Goal: Task Accomplishment & Management: Manage account settings

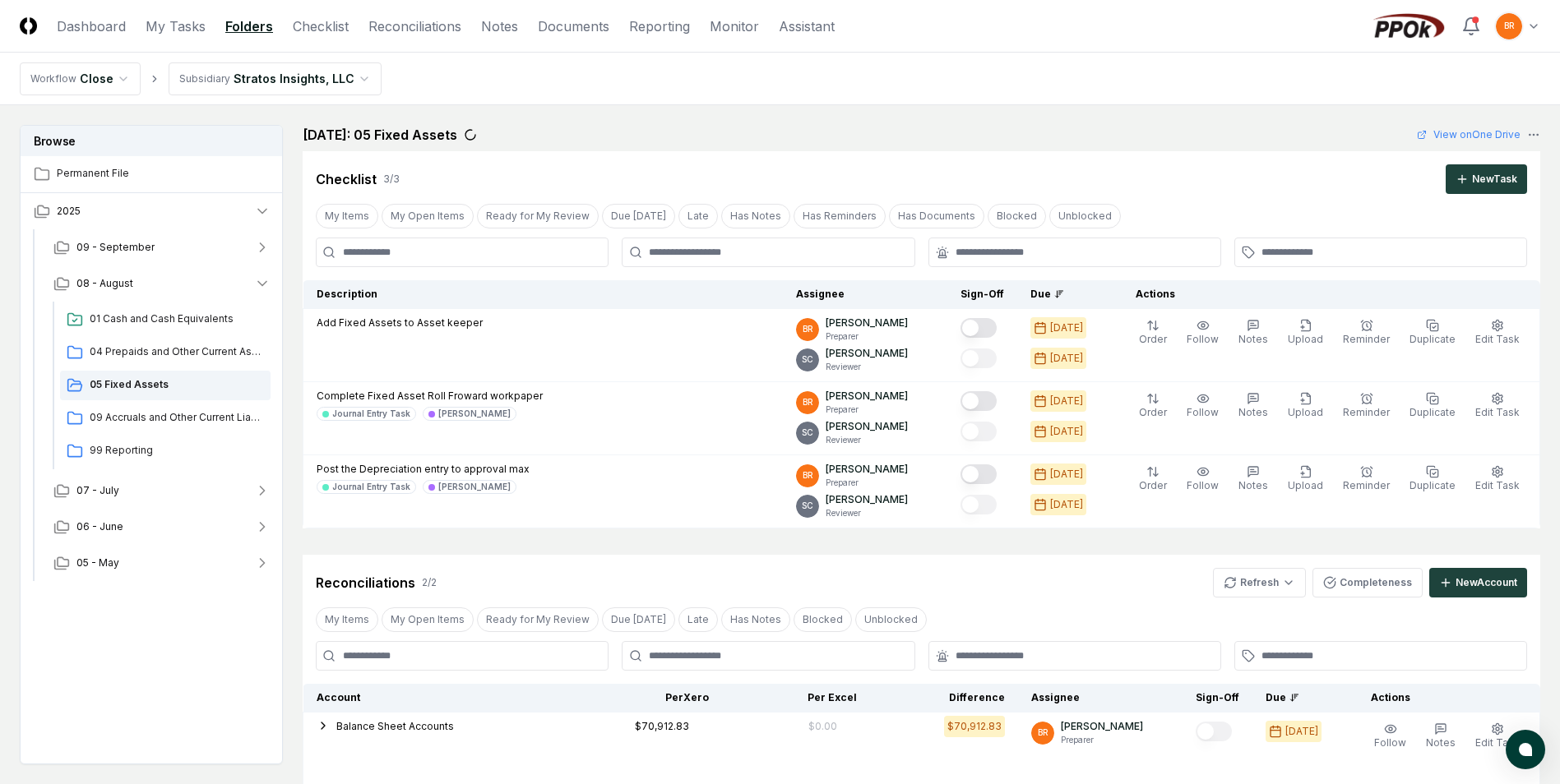
scroll to position [391, 0]
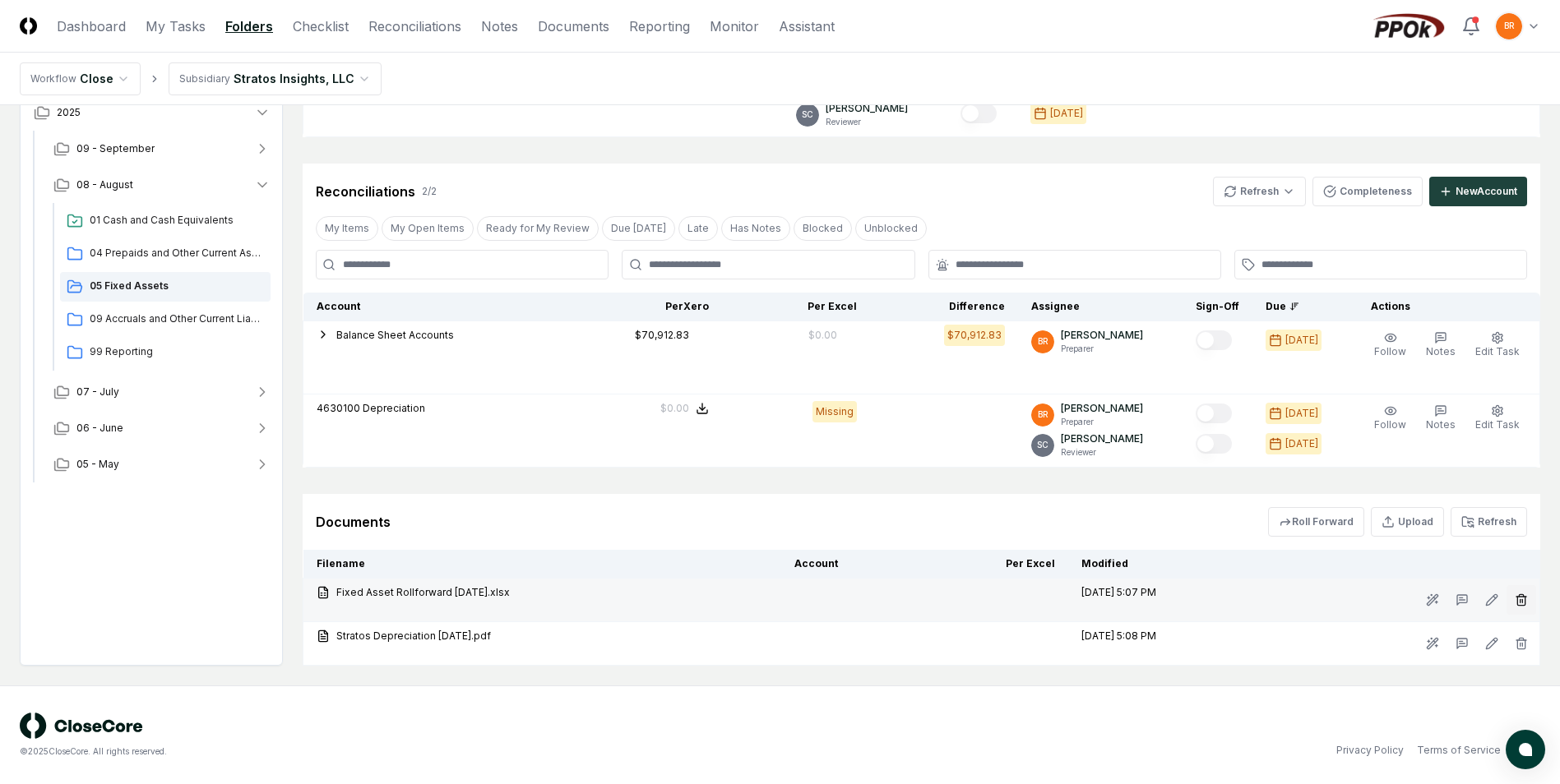
click at [1520, 598] on icon "button" at bounding box center [1521, 600] width 13 height 13
click at [1523, 687] on button "Delete" at bounding box center [1516, 692] width 59 height 33
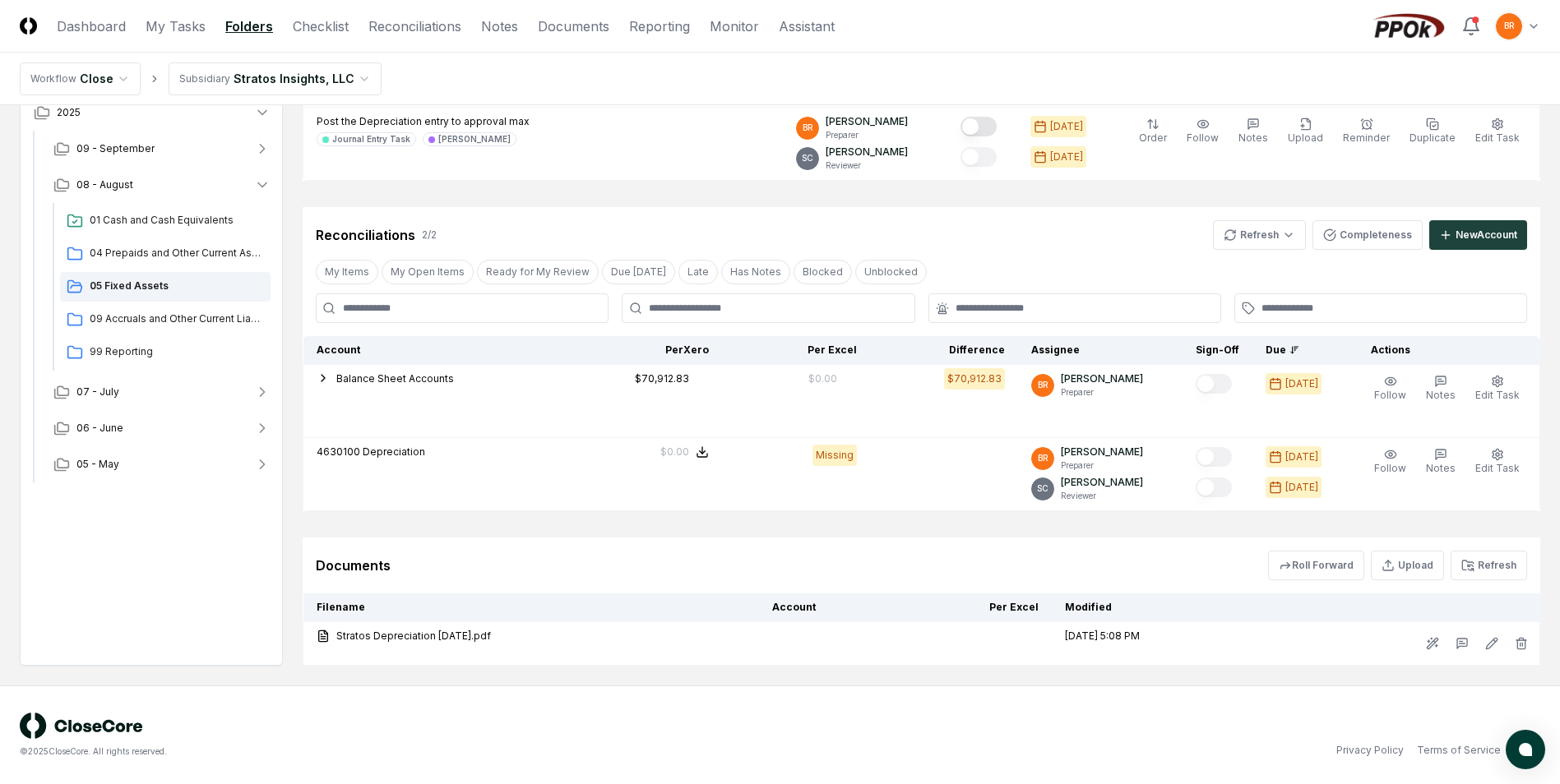
scroll to position [348, 0]
click at [1435, 573] on button "Upload" at bounding box center [1407, 565] width 73 height 29
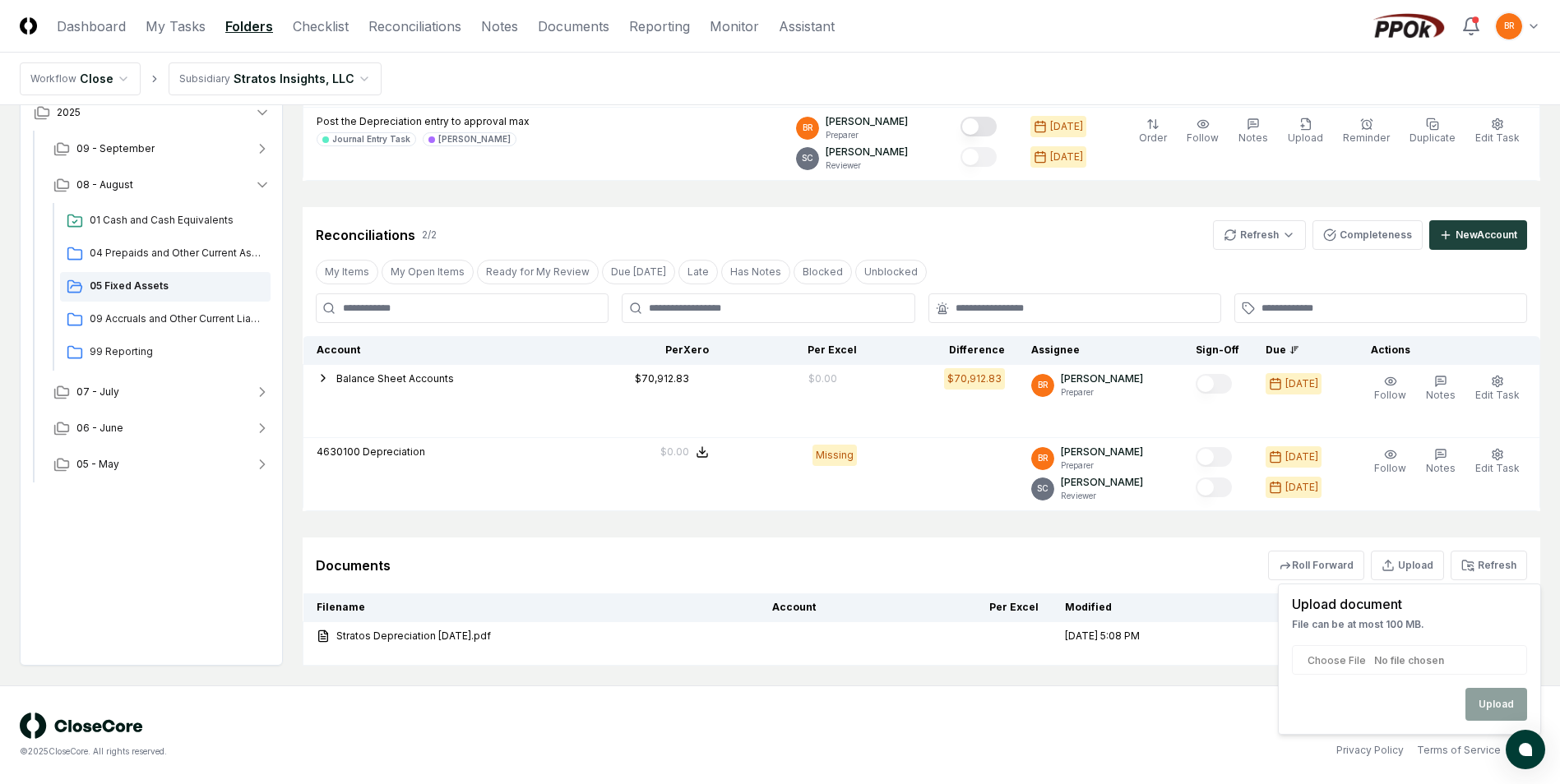
click at [1428, 664] on input "file" at bounding box center [1409, 659] width 236 height 29
type input "**********"
click at [1493, 707] on button "Upload" at bounding box center [1496, 703] width 62 height 33
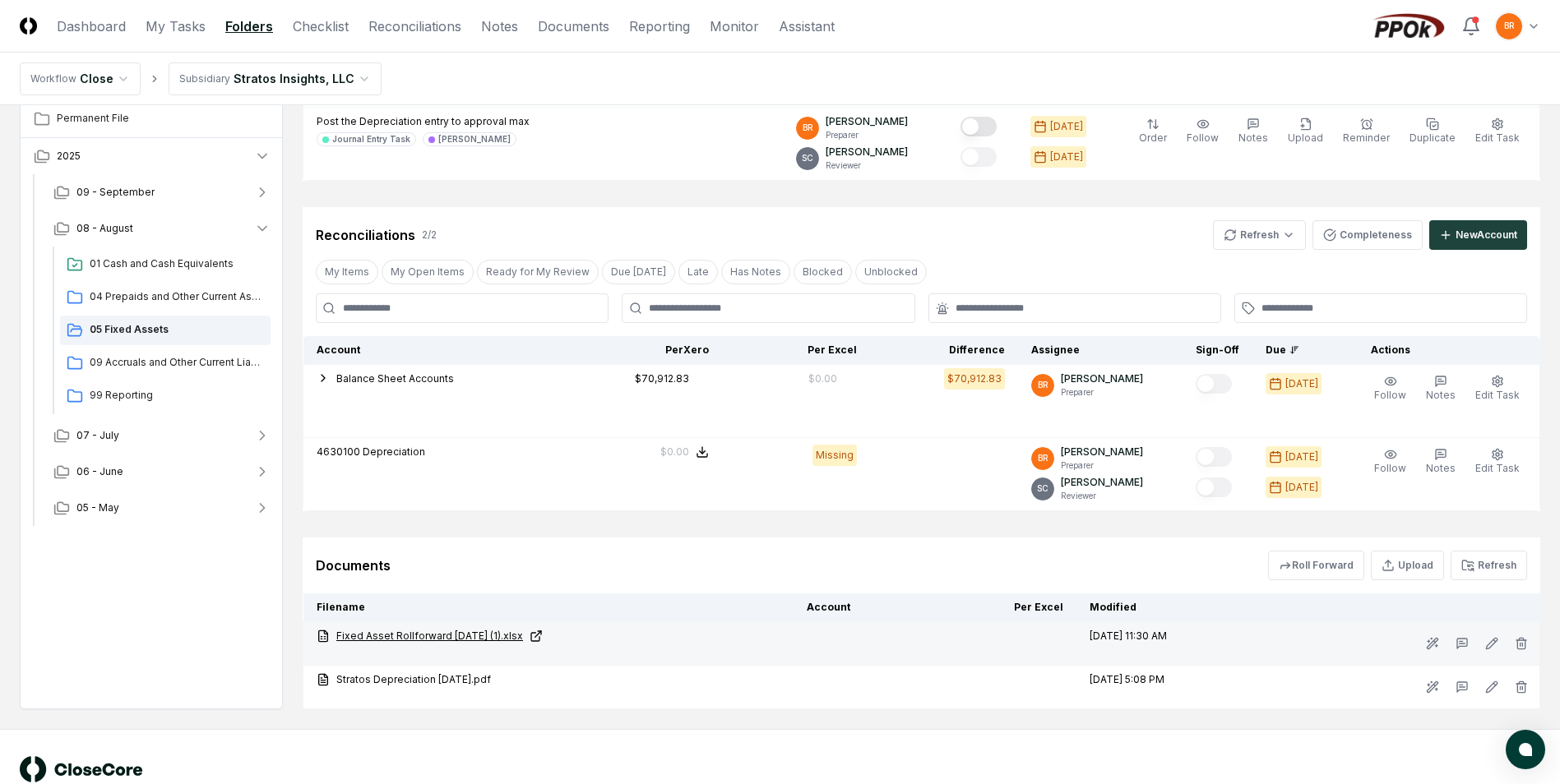
click at [445, 635] on link "Fixed Asset Rollforward [DATE] (1).xlsx" at bounding box center [549, 636] width 464 height 15
click at [507, 639] on link "Fixed Asset Rollforward [DATE] (1).xlsx" at bounding box center [549, 636] width 464 height 15
click at [321, 635] on icon at bounding box center [323, 635] width 13 height 13
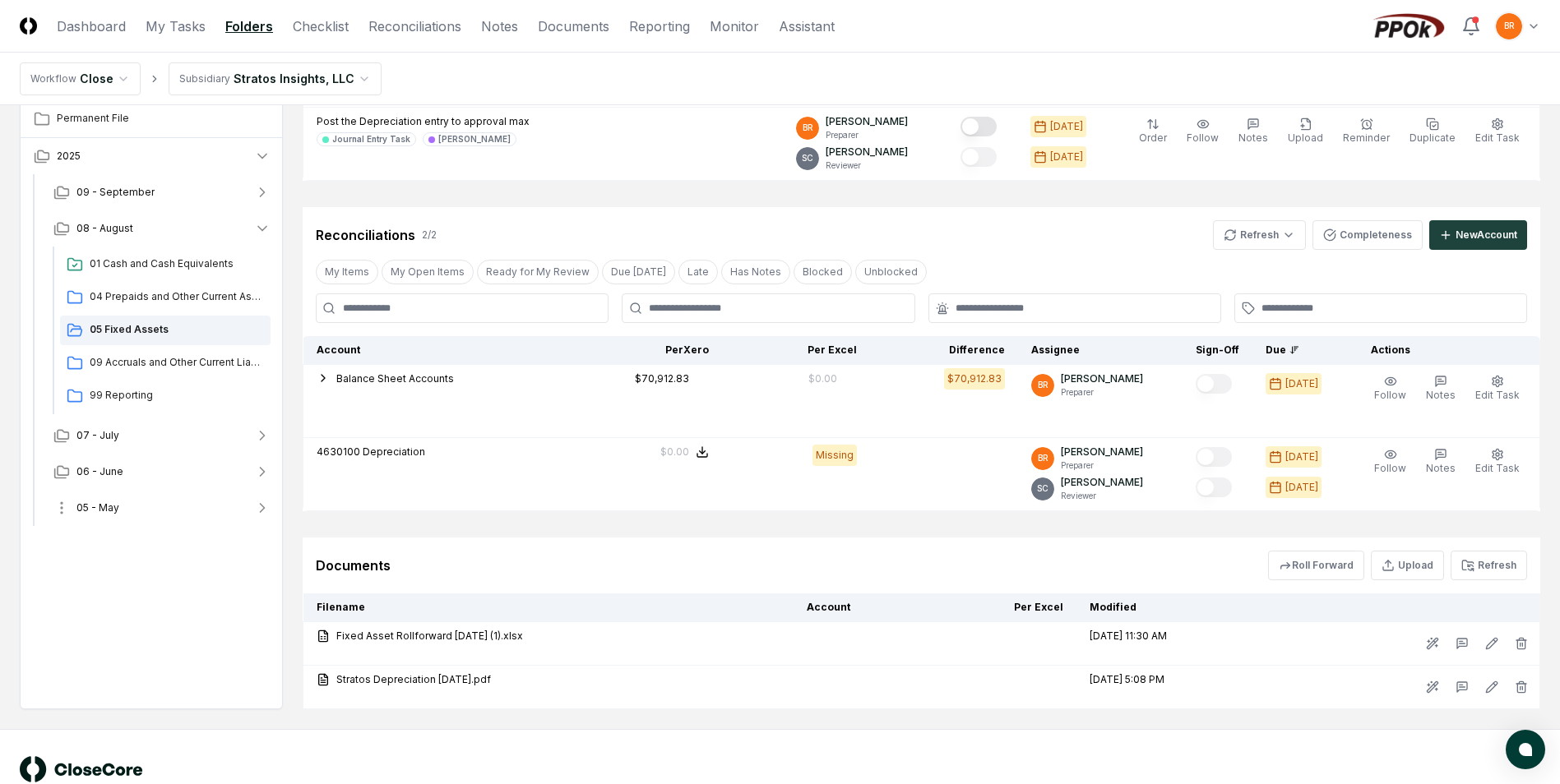
click at [167, 511] on button "05 - May" at bounding box center [162, 508] width 243 height 36
click at [160, 609] on span "05 Fixed Assets" at bounding box center [176, 609] width 174 height 15
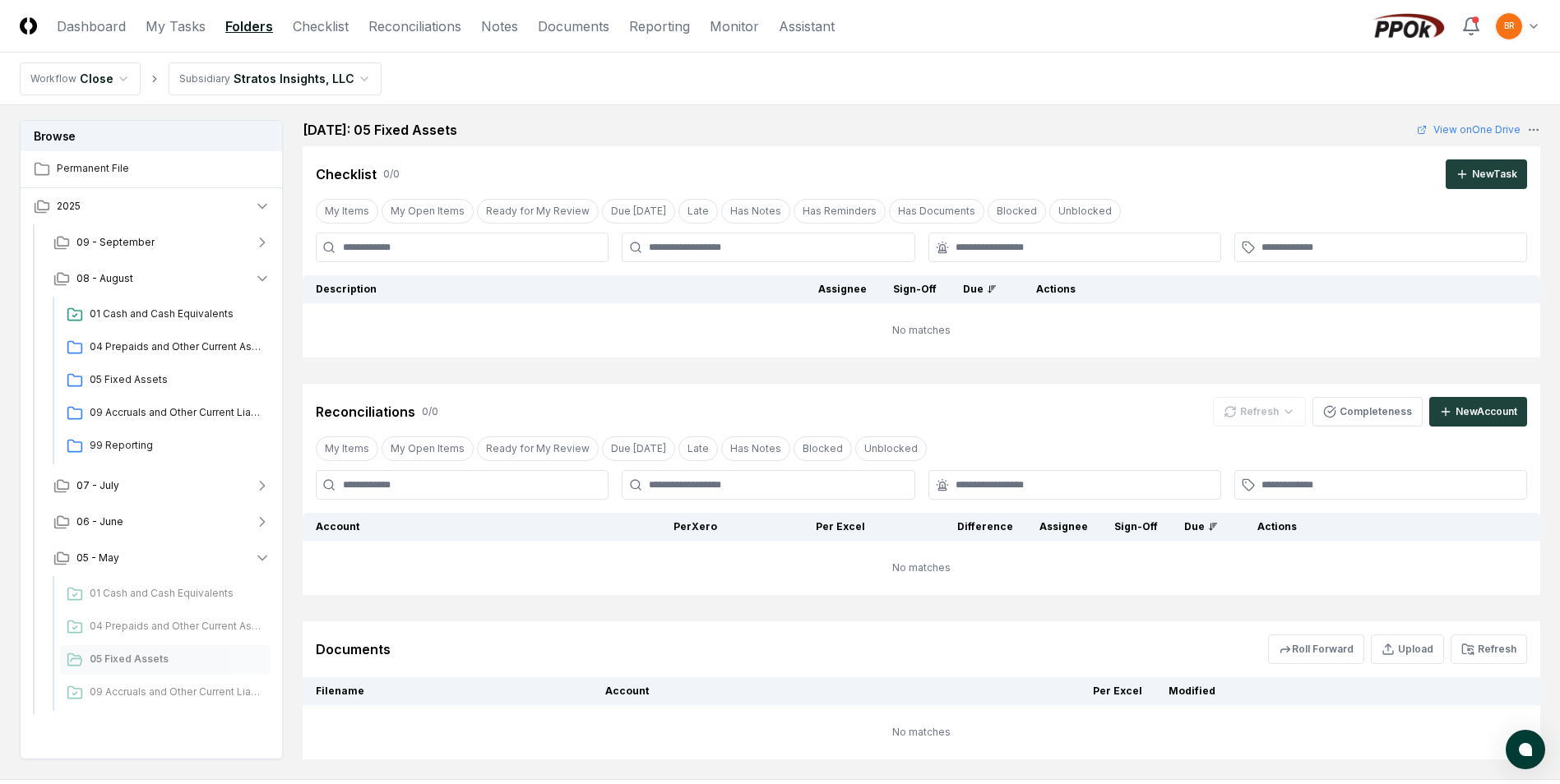
scroll to position [182, 0]
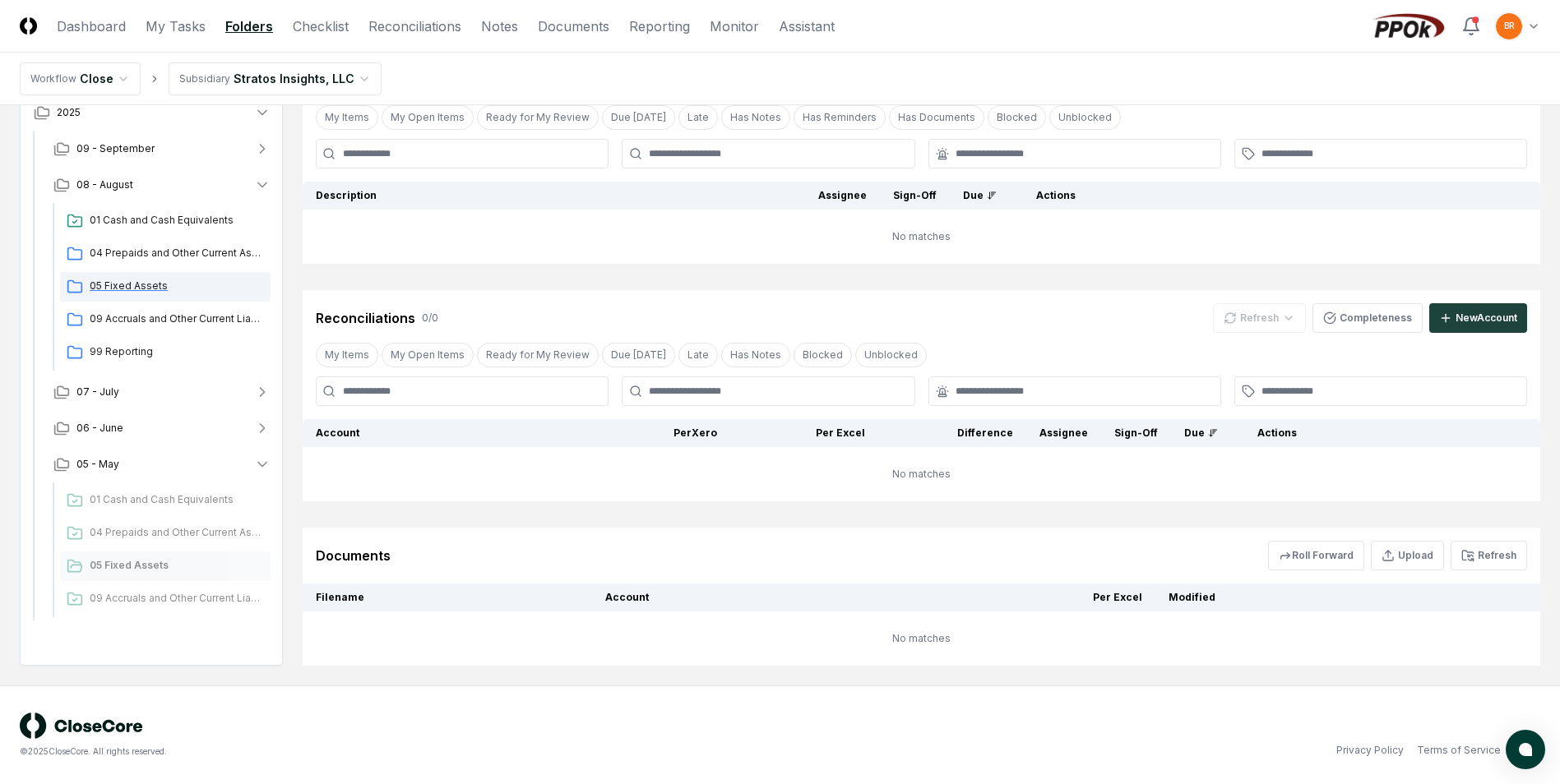
click at [143, 284] on span "05 Fixed Assets" at bounding box center [176, 286] width 174 height 15
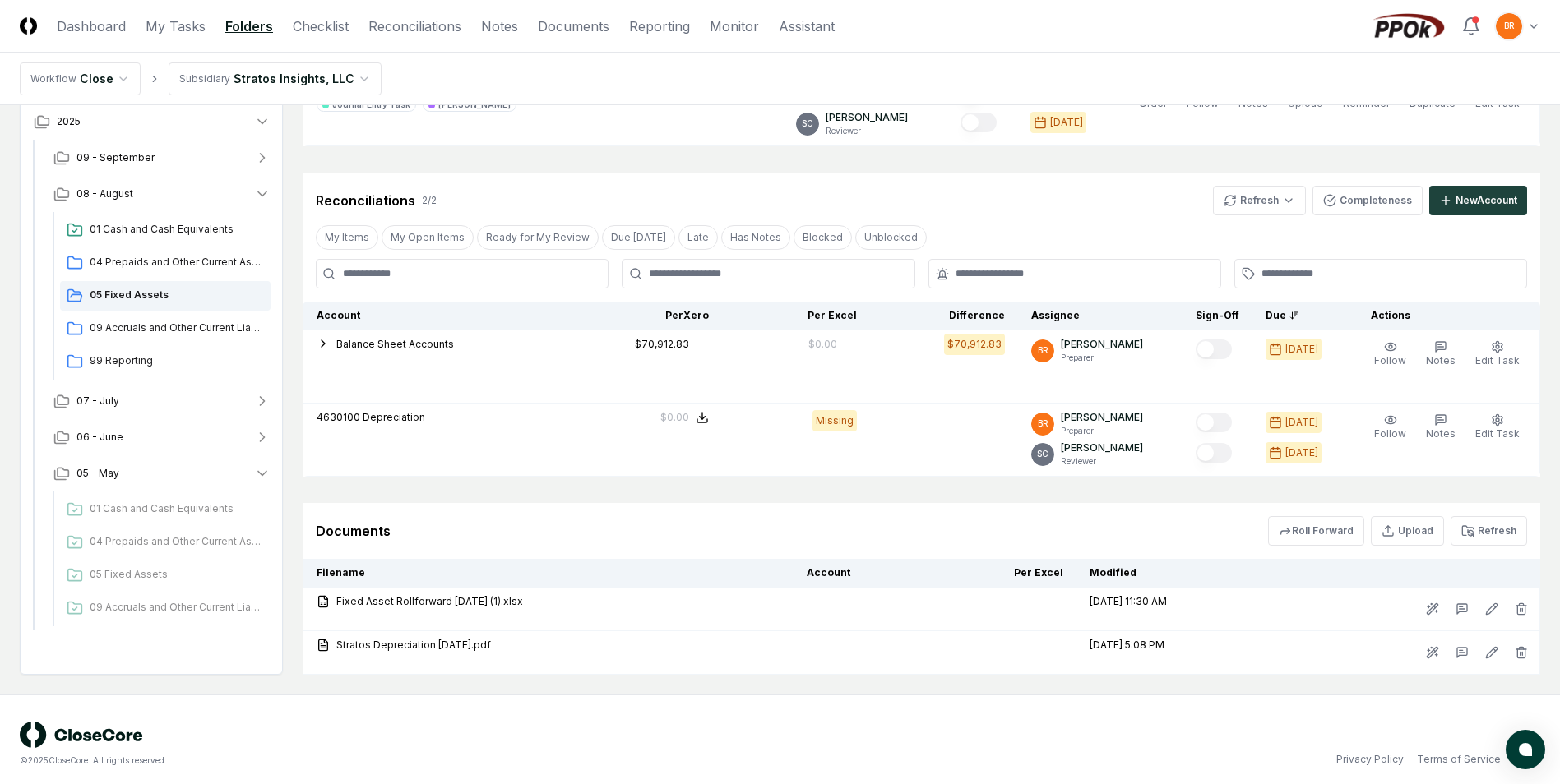
scroll to position [391, 0]
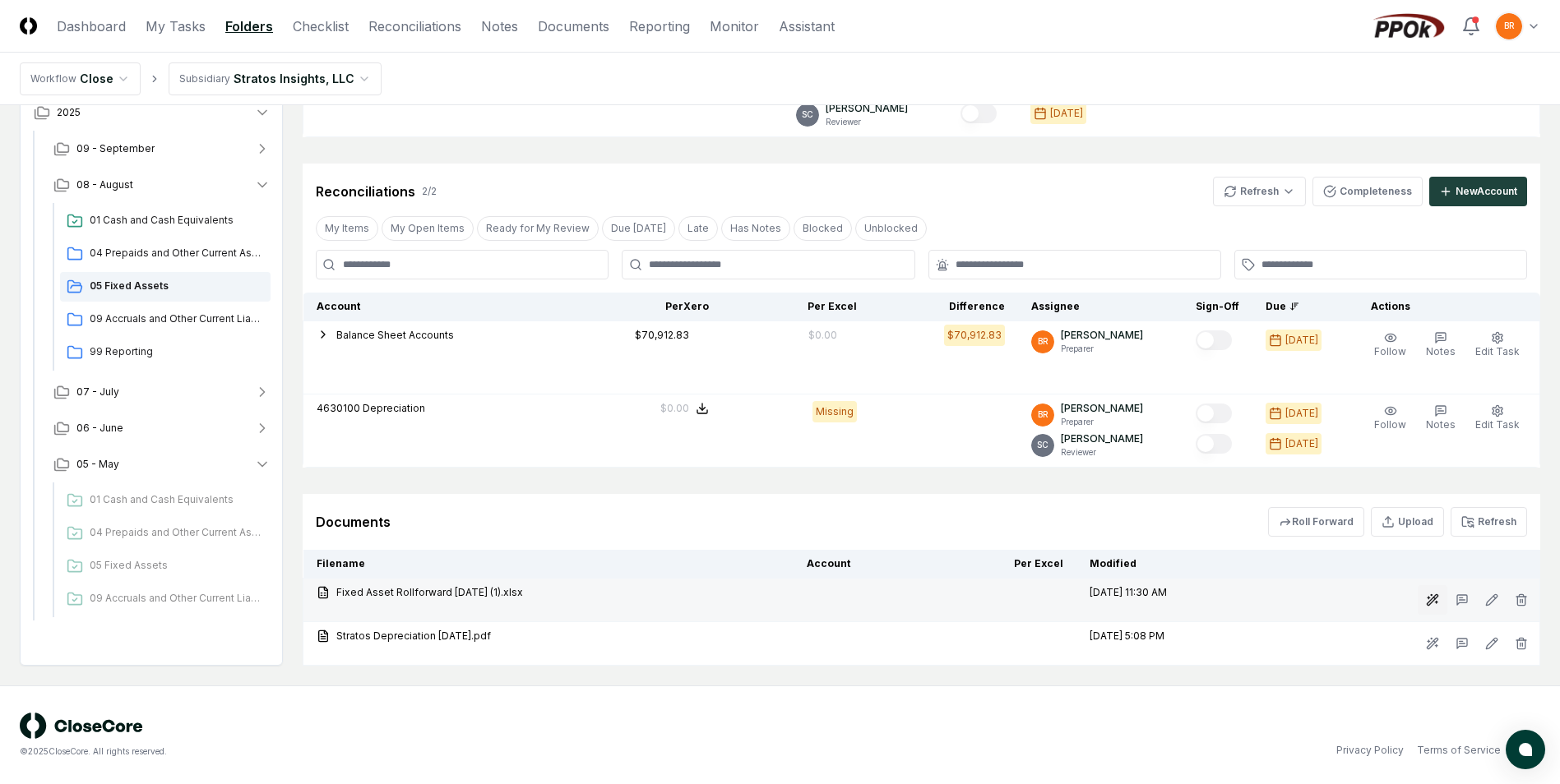
click at [1434, 599] on icon at bounding box center [1433, 600] width 13 height 13
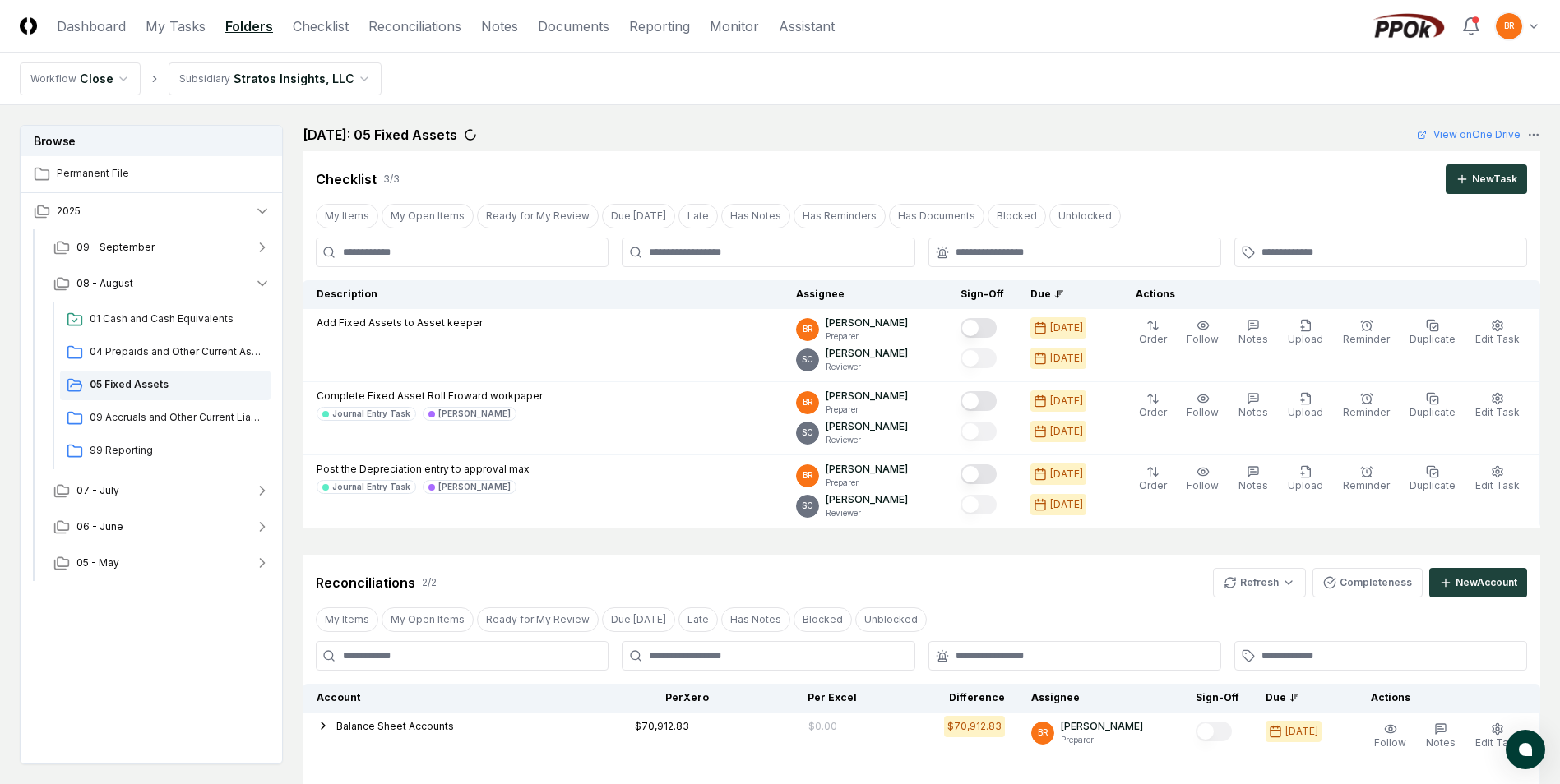
scroll to position [391, 0]
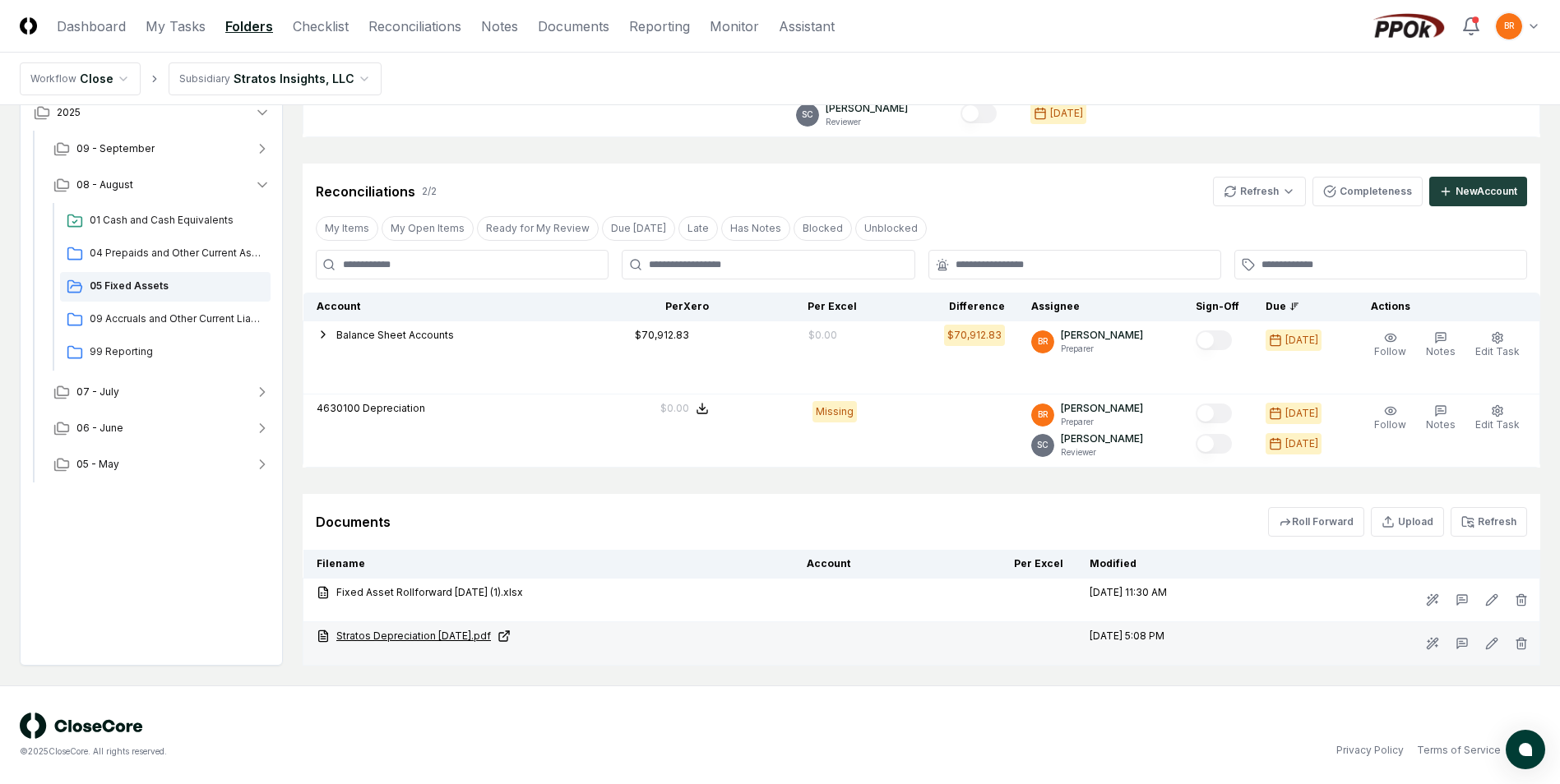
click at [322, 638] on icon at bounding box center [323, 635] width 13 height 13
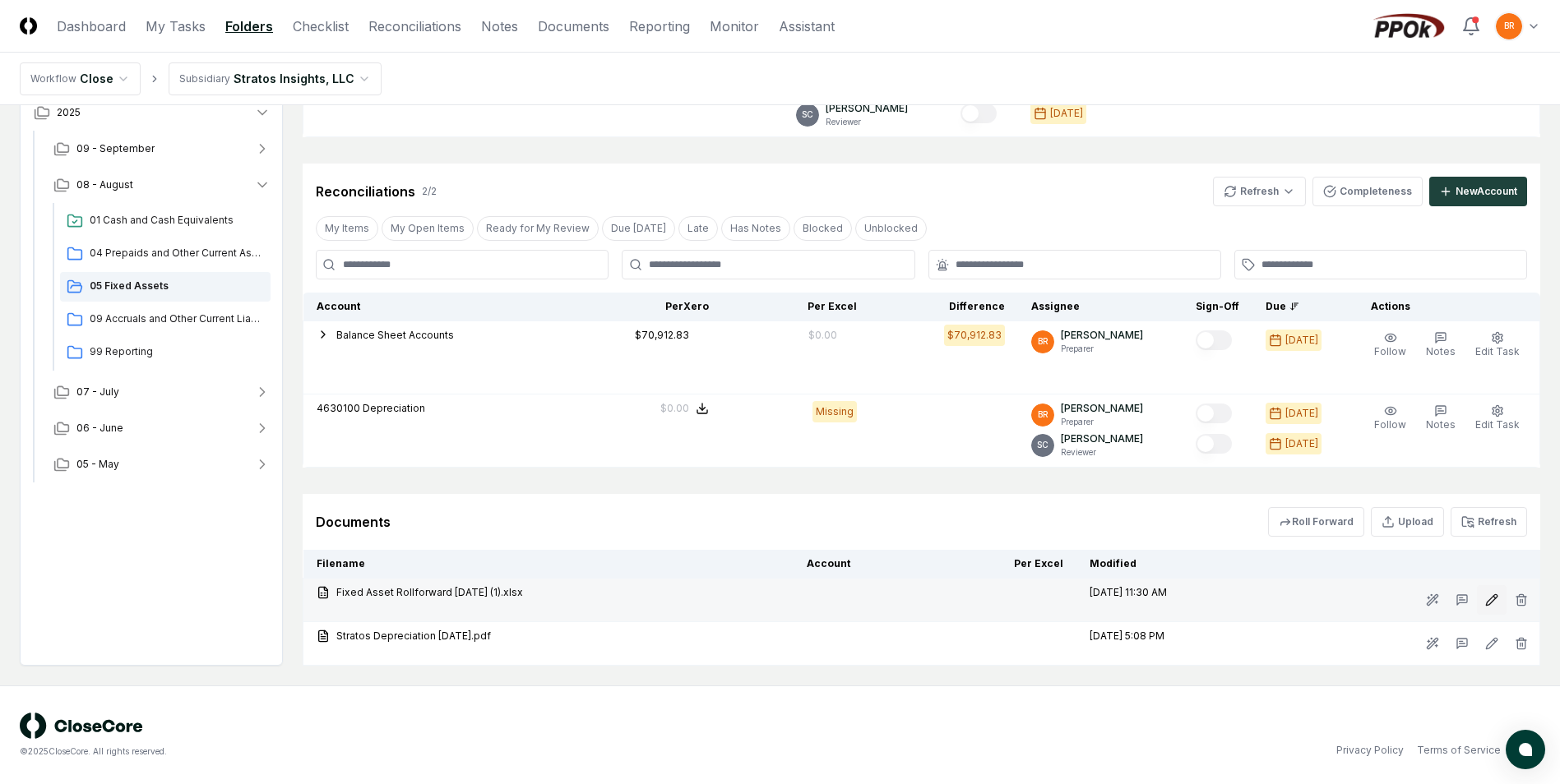
click at [1495, 600] on icon at bounding box center [1491, 600] width 13 height 13
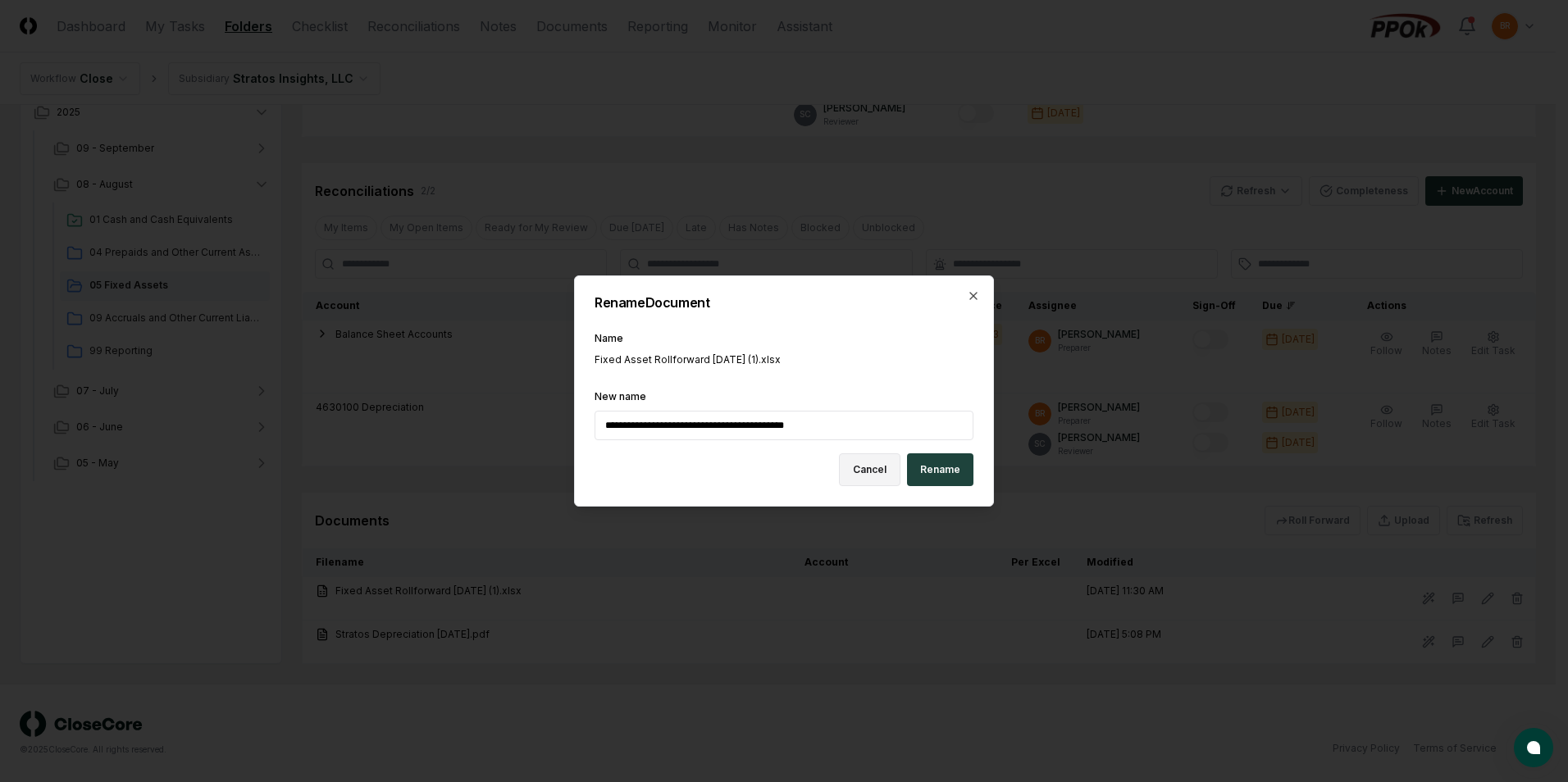
click at [864, 466] on button "Cancel" at bounding box center [870, 470] width 62 height 33
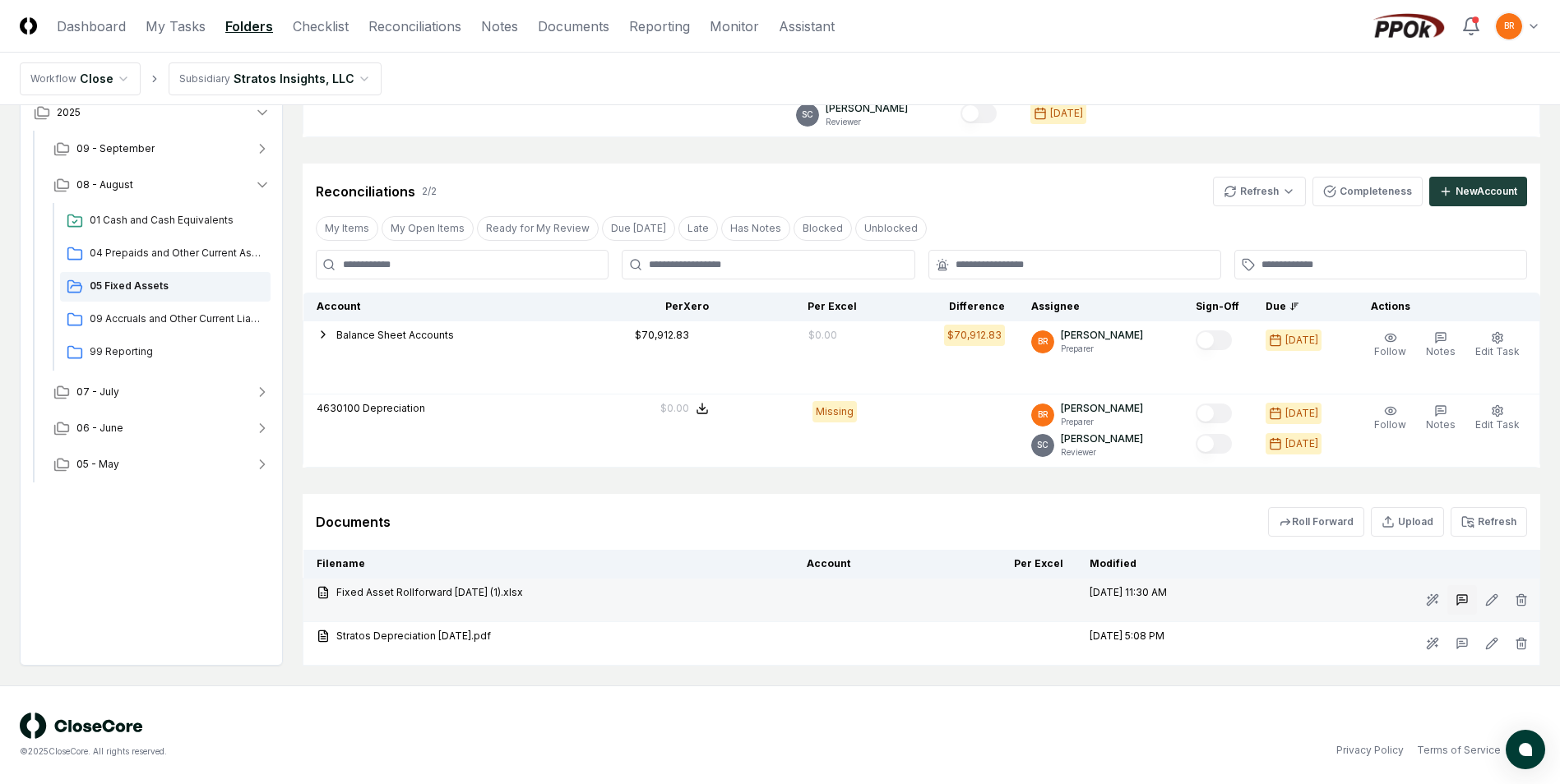
click at [1462, 605] on icon at bounding box center [1462, 600] width 13 height 13
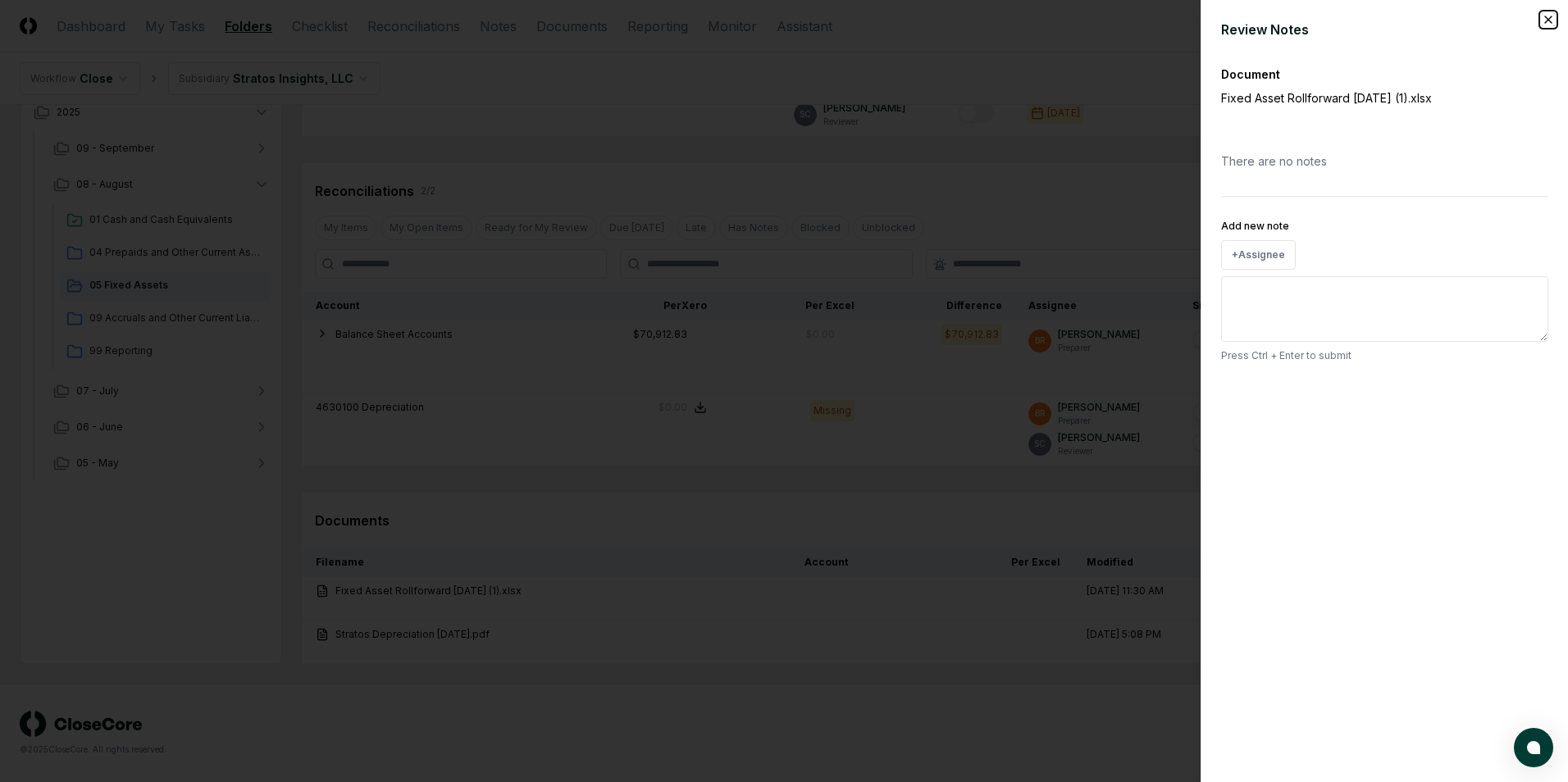
click at [1548, 21] on icon "button" at bounding box center [1548, 19] width 13 height 13
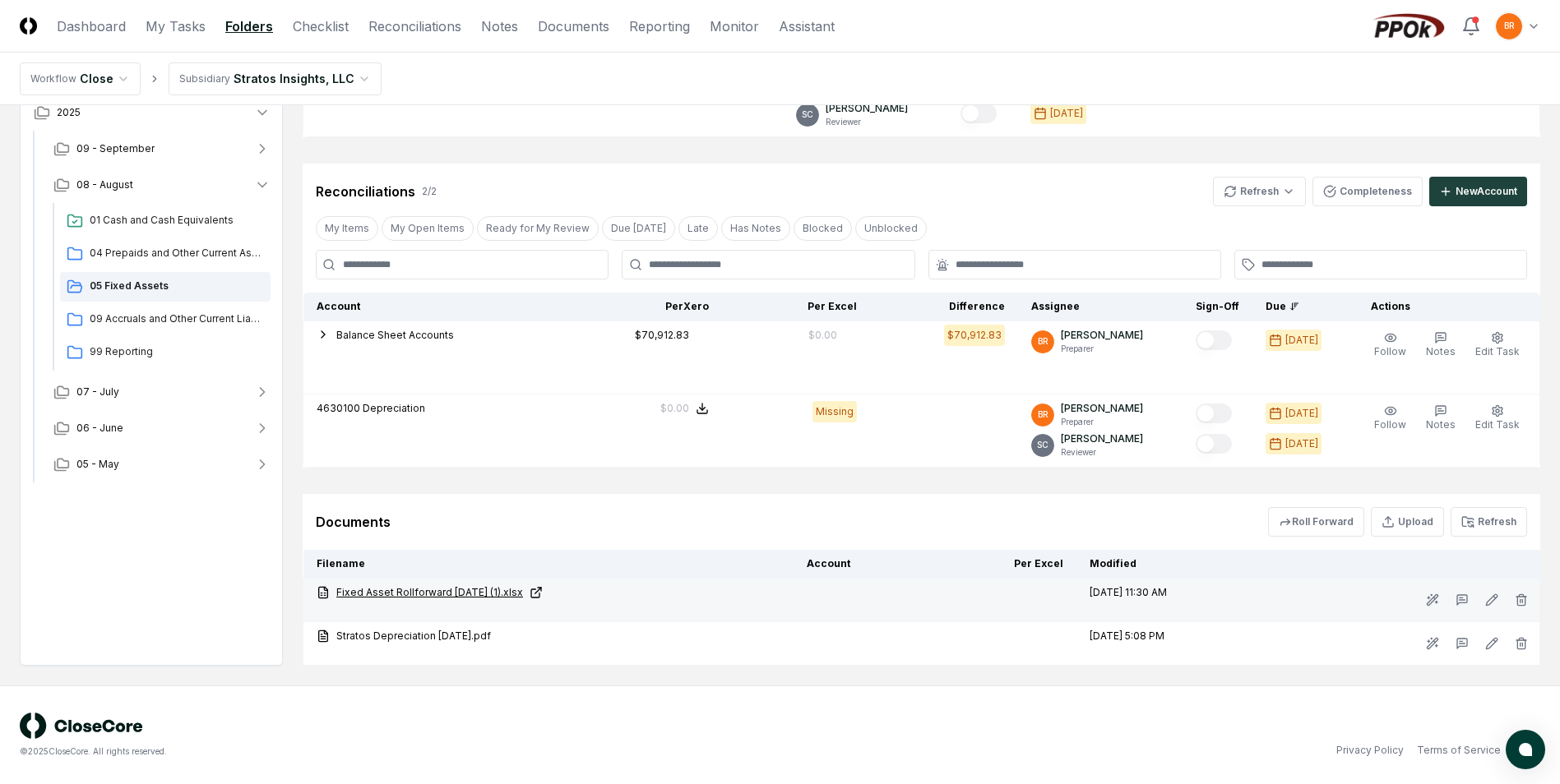
click at [539, 593] on icon at bounding box center [535, 593] width 8 height 8
click at [1521, 598] on icon "button" at bounding box center [1521, 600] width 13 height 13
click at [1518, 687] on button "Delete" at bounding box center [1516, 692] width 59 height 33
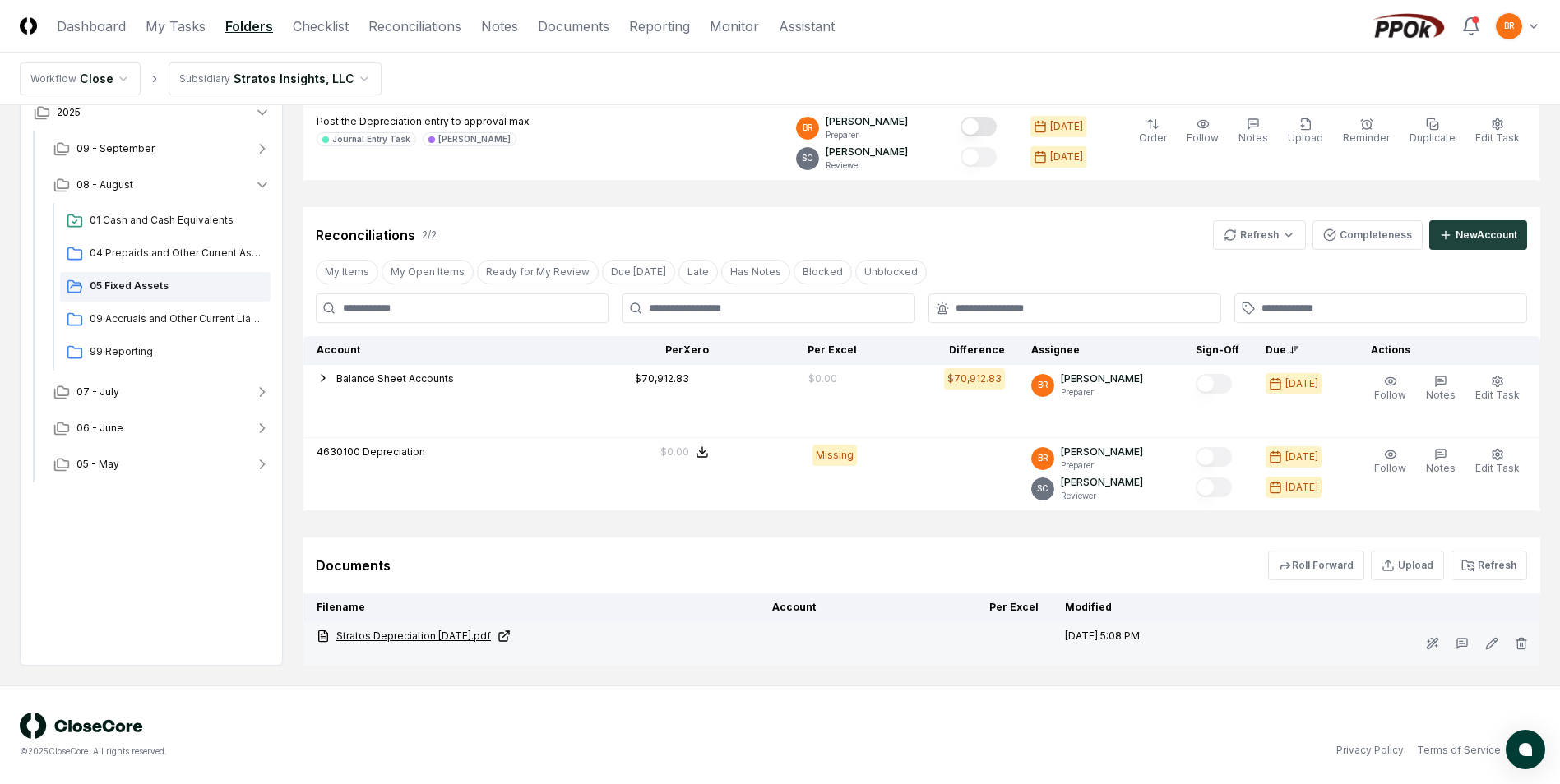
scroll to position [348, 0]
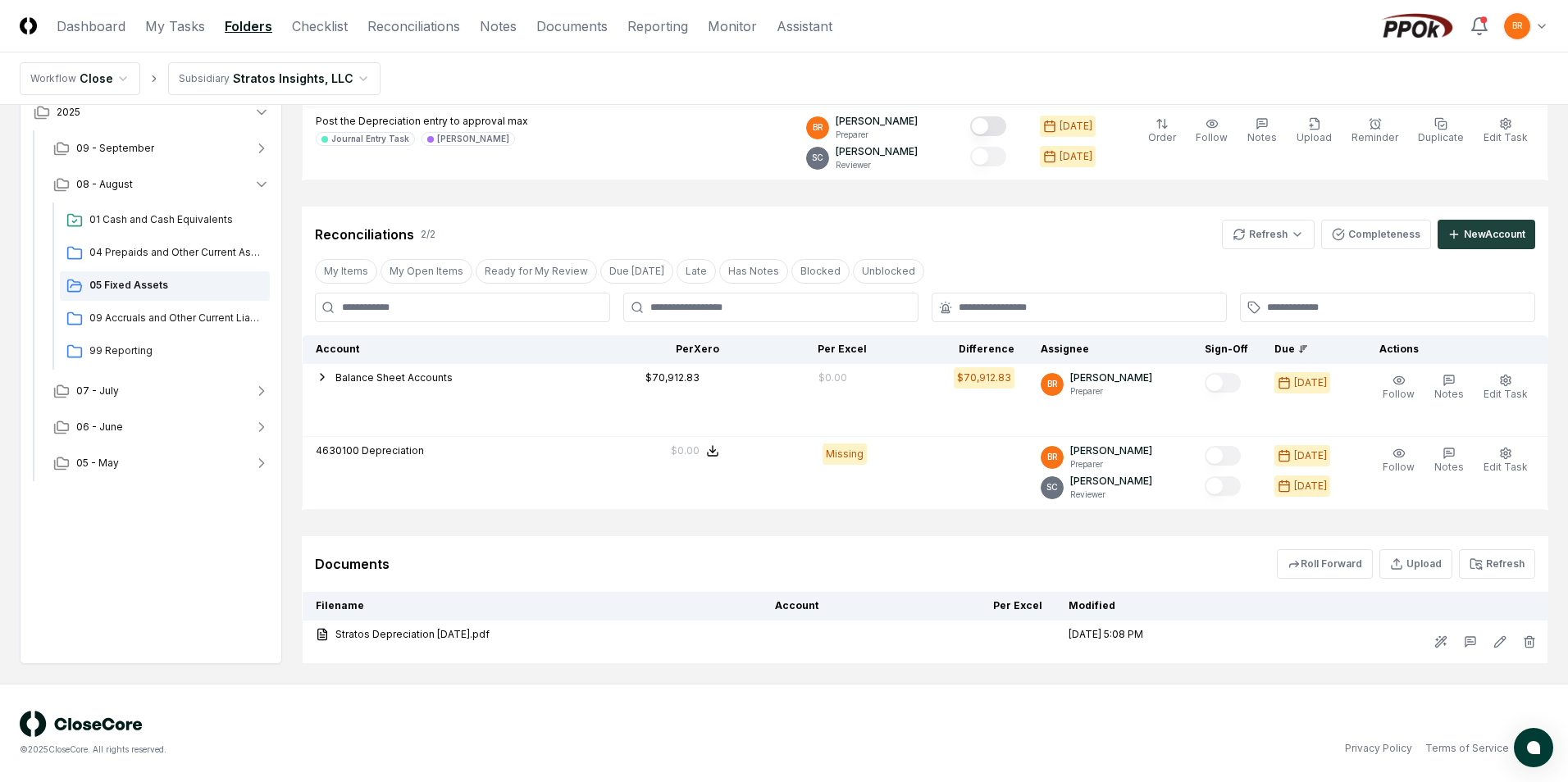
click at [337, 75] on html "CloseCore Dashboard My Tasks Folders Checklist Reconciliations Notes Documents …" at bounding box center [784, 217] width 1568 height 1129
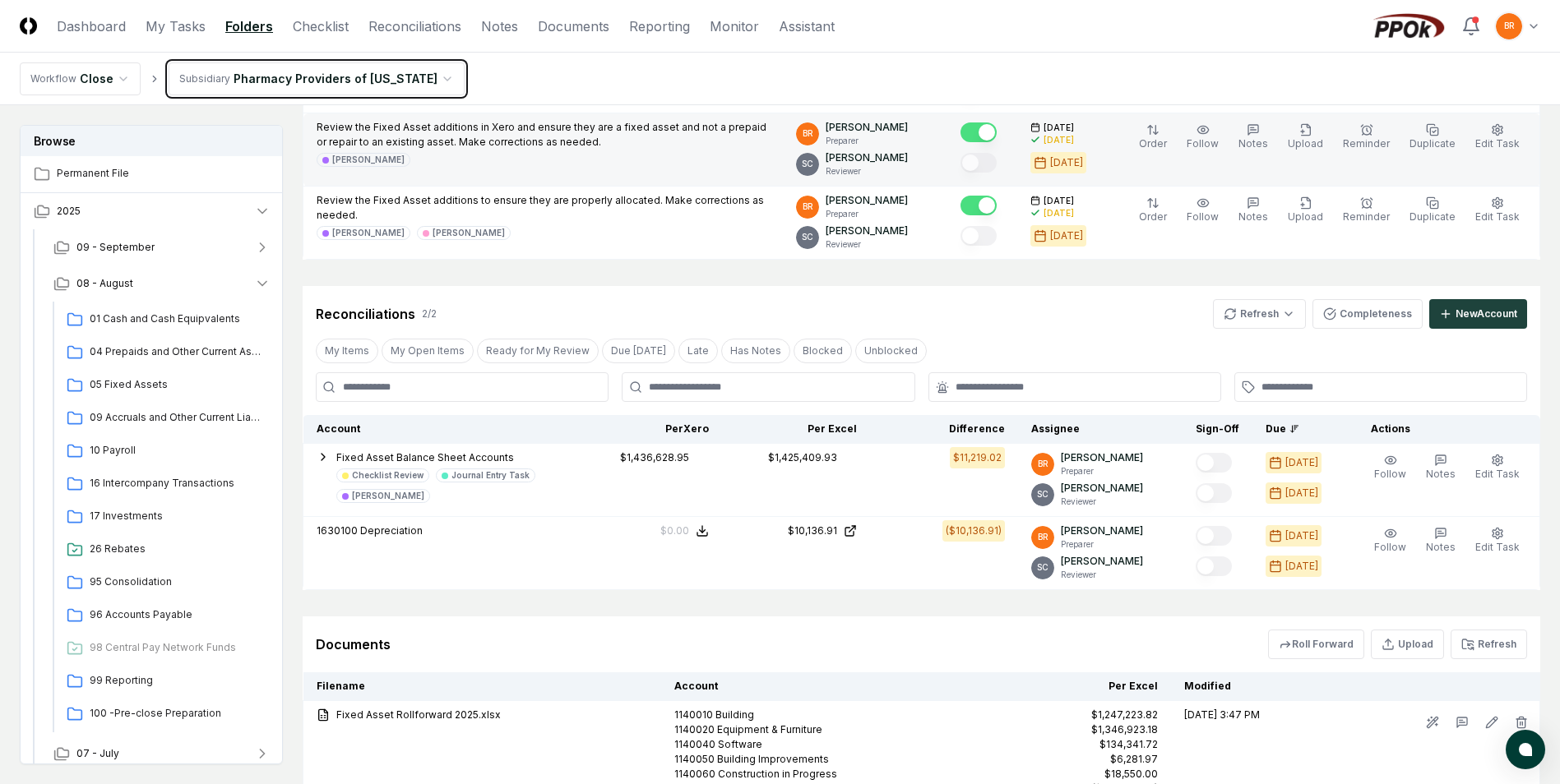
scroll to position [493, 0]
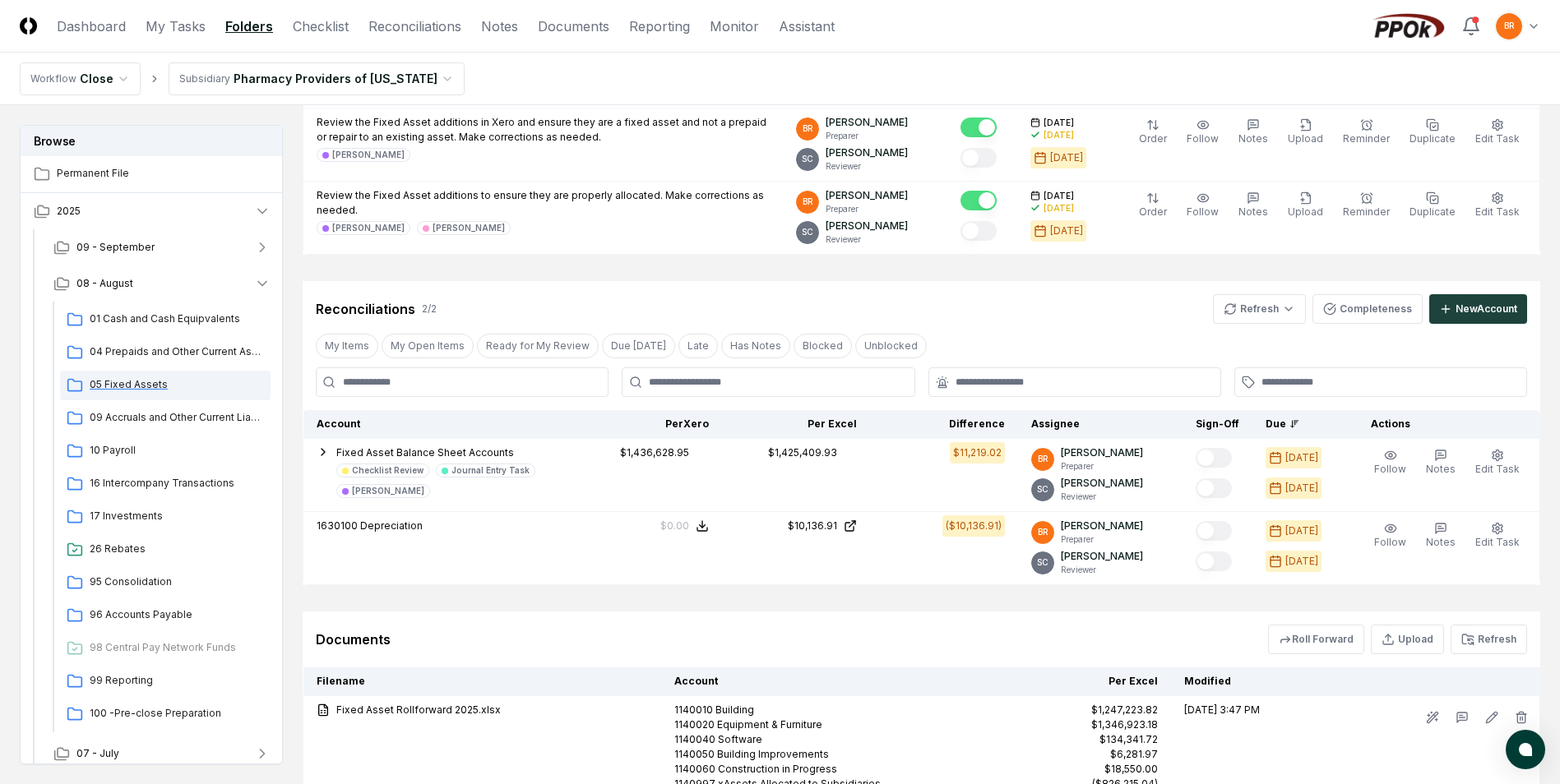
click at [121, 381] on span "05 Fixed Assets" at bounding box center [176, 384] width 174 height 15
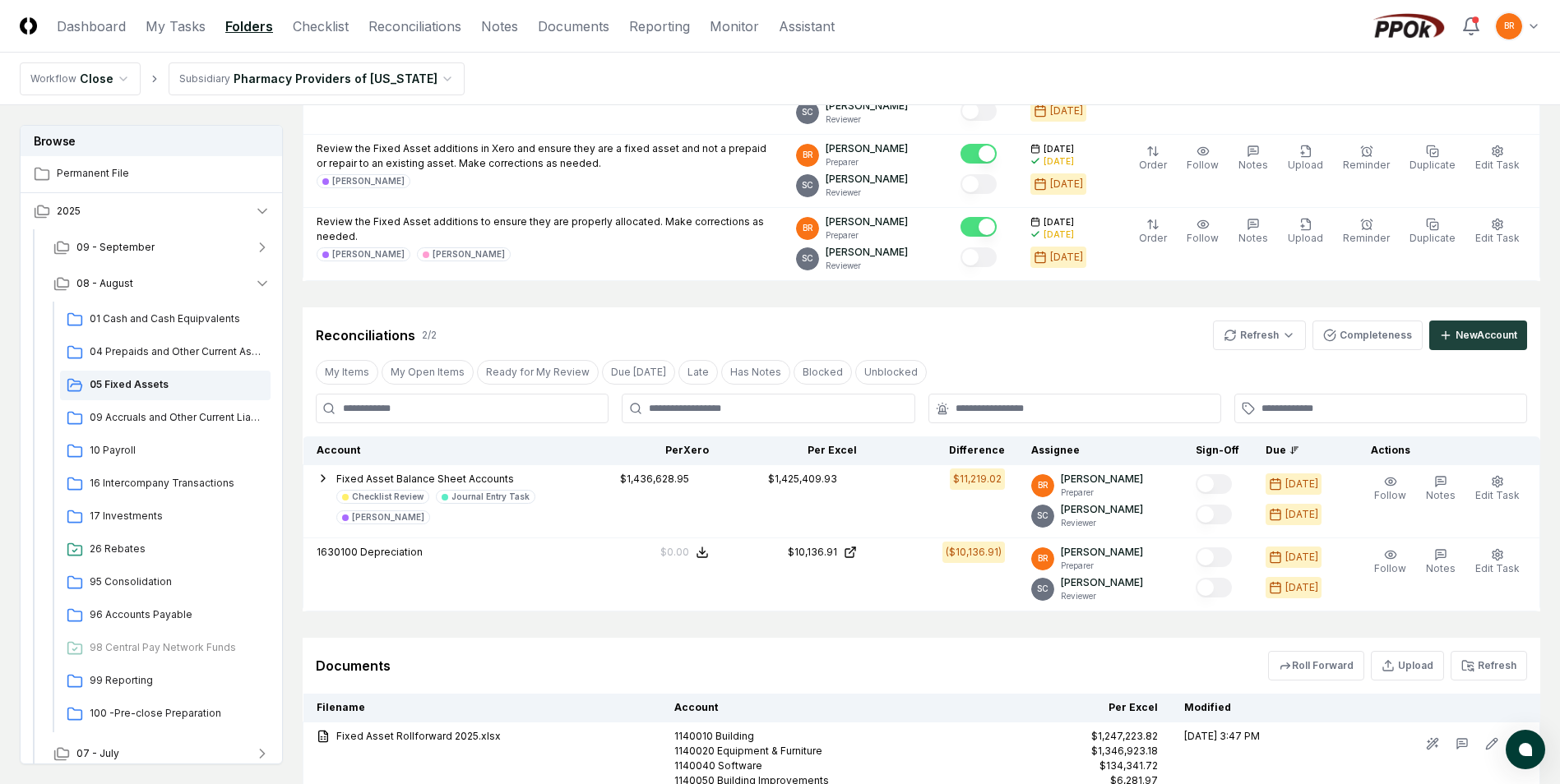
scroll to position [714, 0]
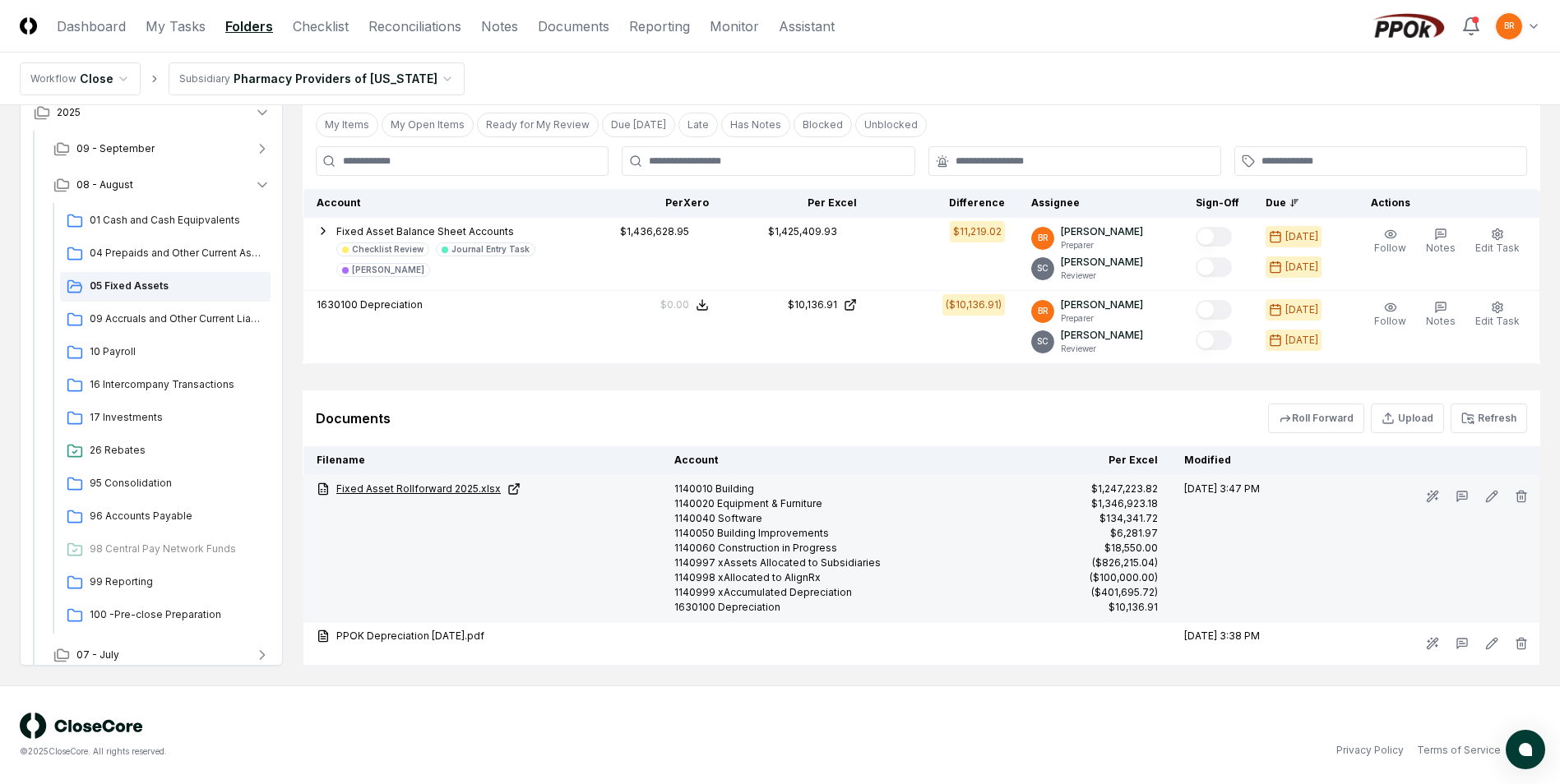
click at [325, 490] on icon at bounding box center [323, 488] width 13 height 13
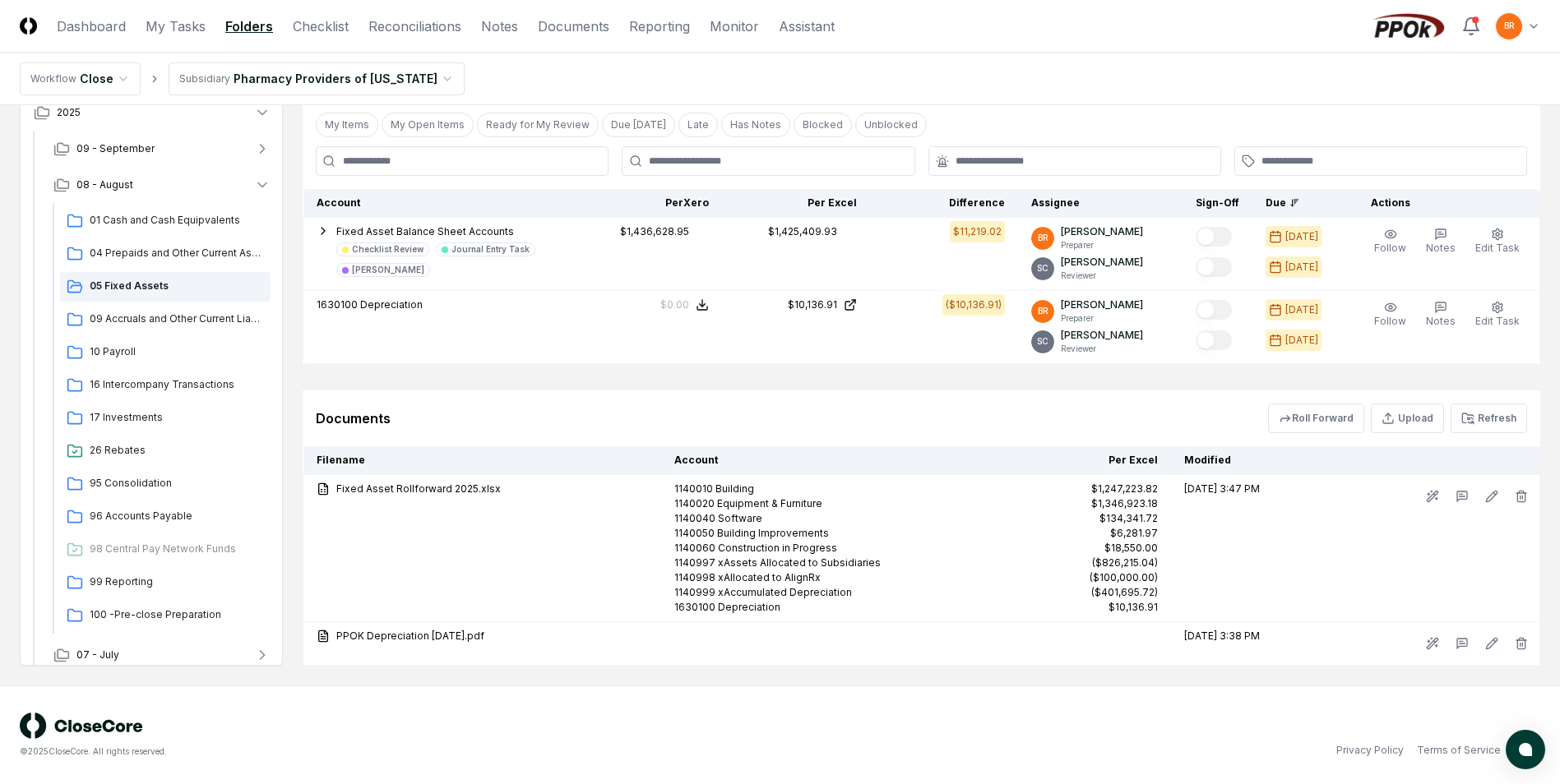
click at [421, 78] on html "CloseCore Dashboard My Tasks Folders Checklist Reconciliations Notes Documents …" at bounding box center [780, 35] width 1560 height 1498
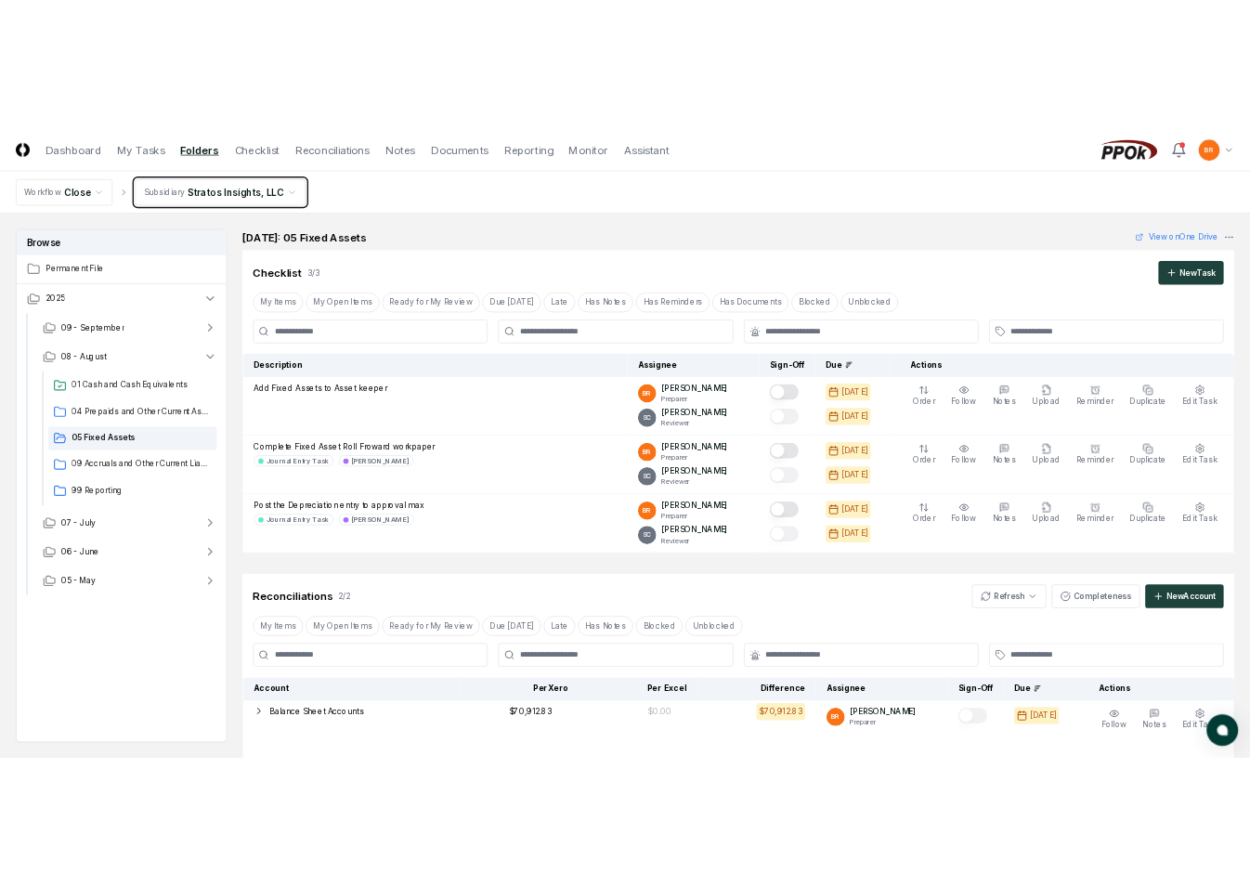
scroll to position [393, 0]
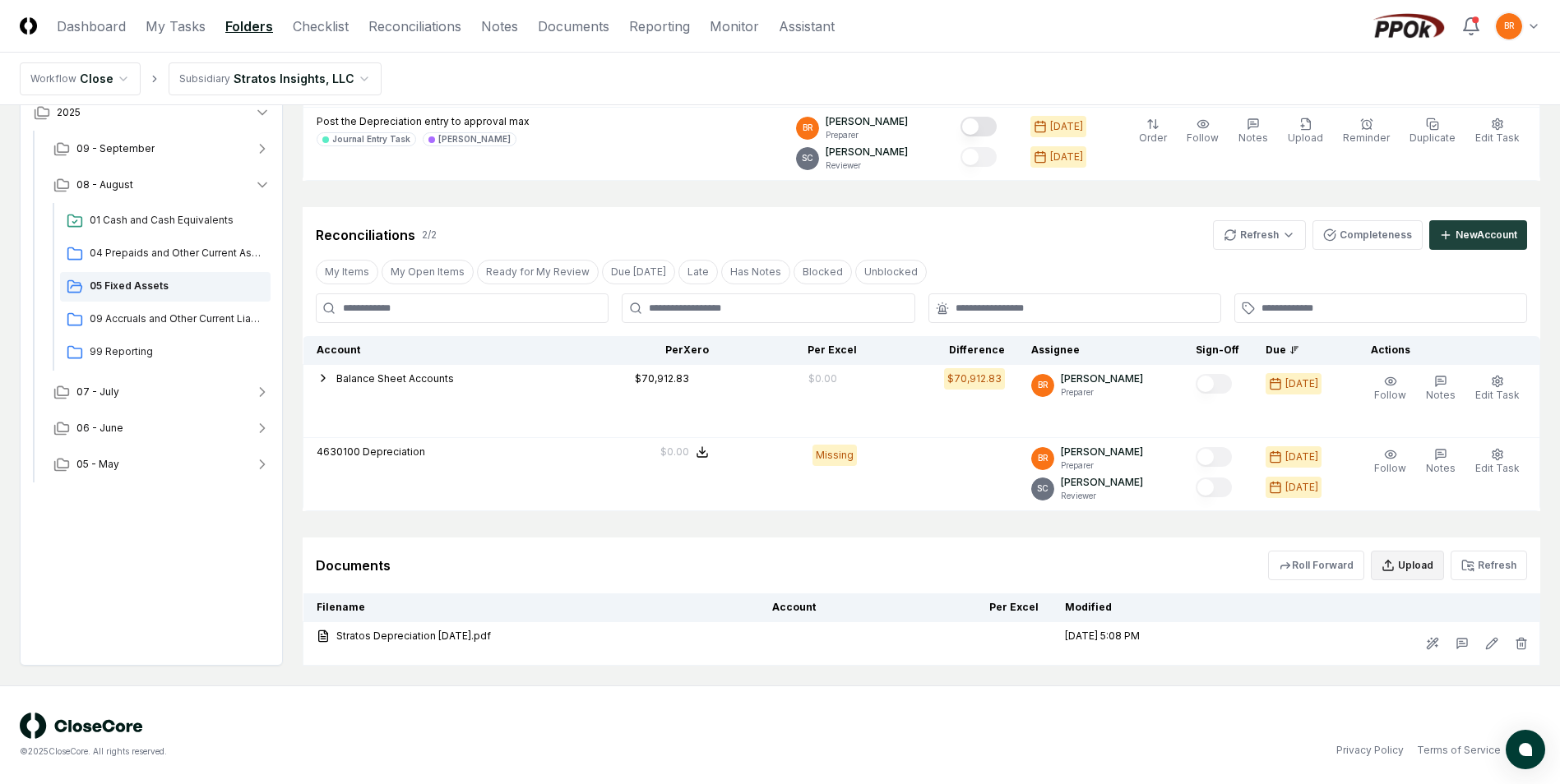
click at [1406, 566] on button "Upload" at bounding box center [1407, 565] width 73 height 29
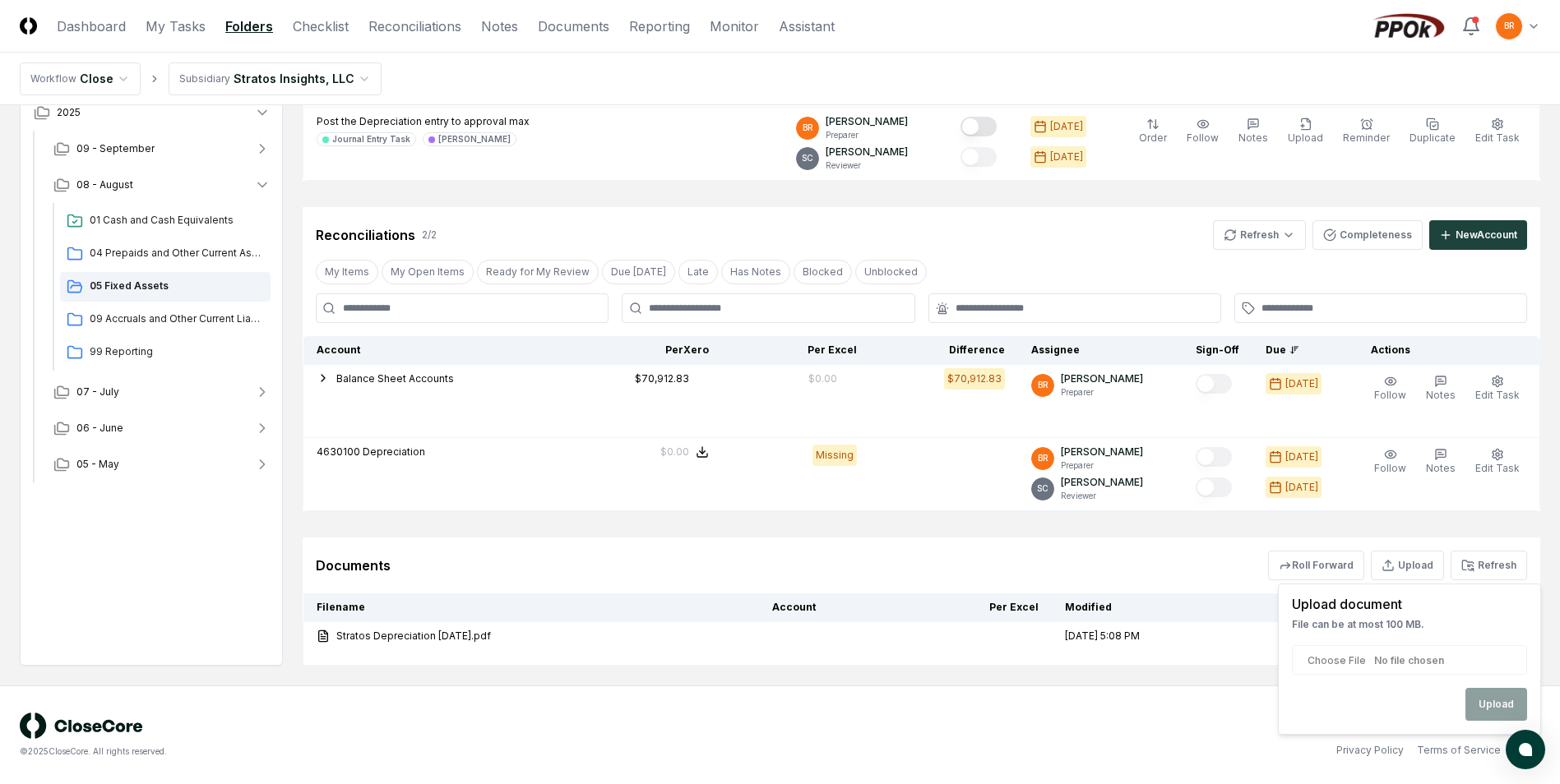
click at [1410, 665] on input "file" at bounding box center [1409, 659] width 236 height 29
type input "**********"
click at [1493, 692] on button "Upload" at bounding box center [1496, 703] width 62 height 33
click at [969, 712] on div "© 2025 CloseCore. All rights reserved. Privacy Policy Terms of Service" at bounding box center [779, 734] width 1520 height 45
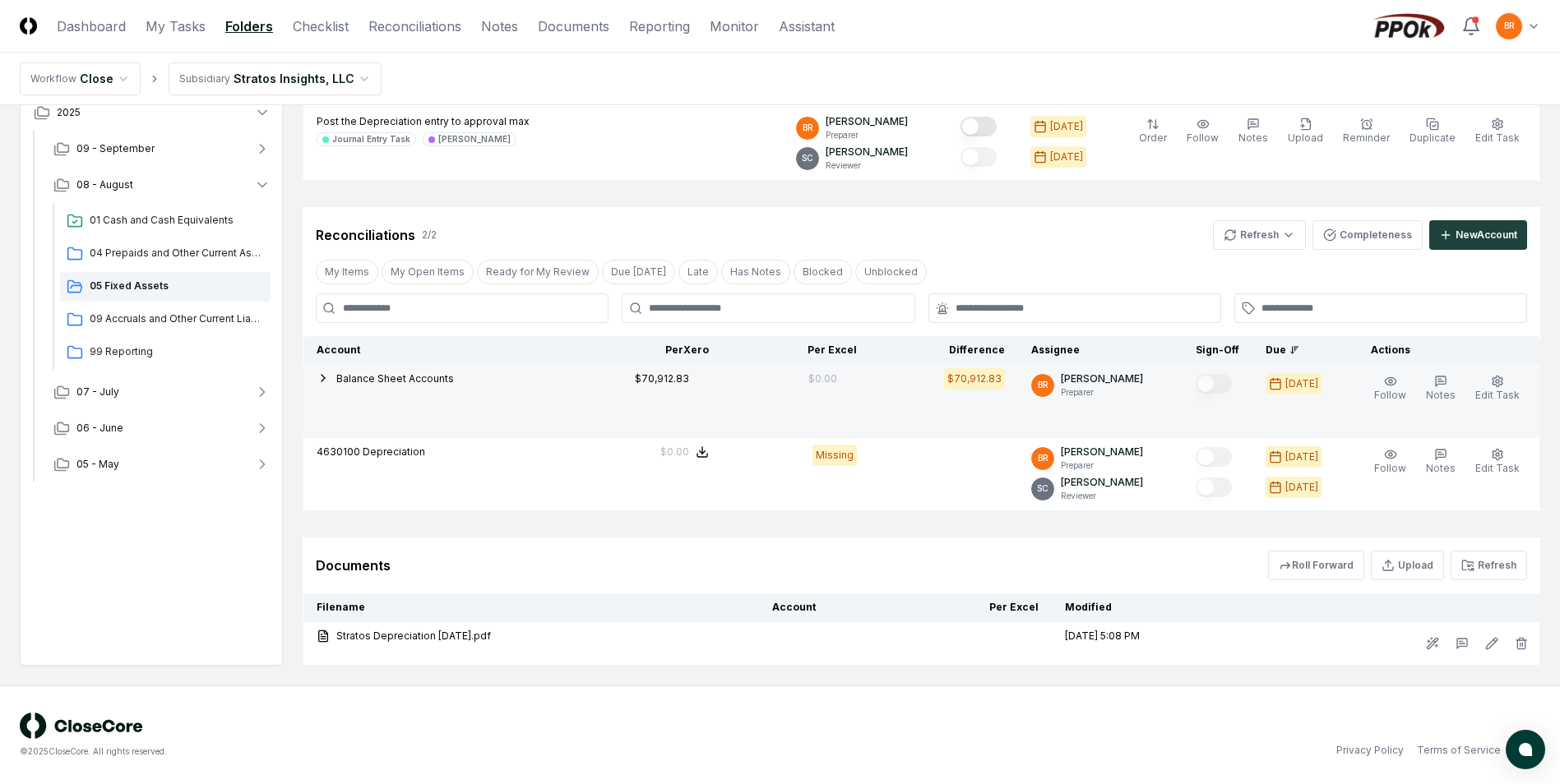
click at [390, 380] on span "Balance Sheet Accounts" at bounding box center [395, 379] width 118 height 12
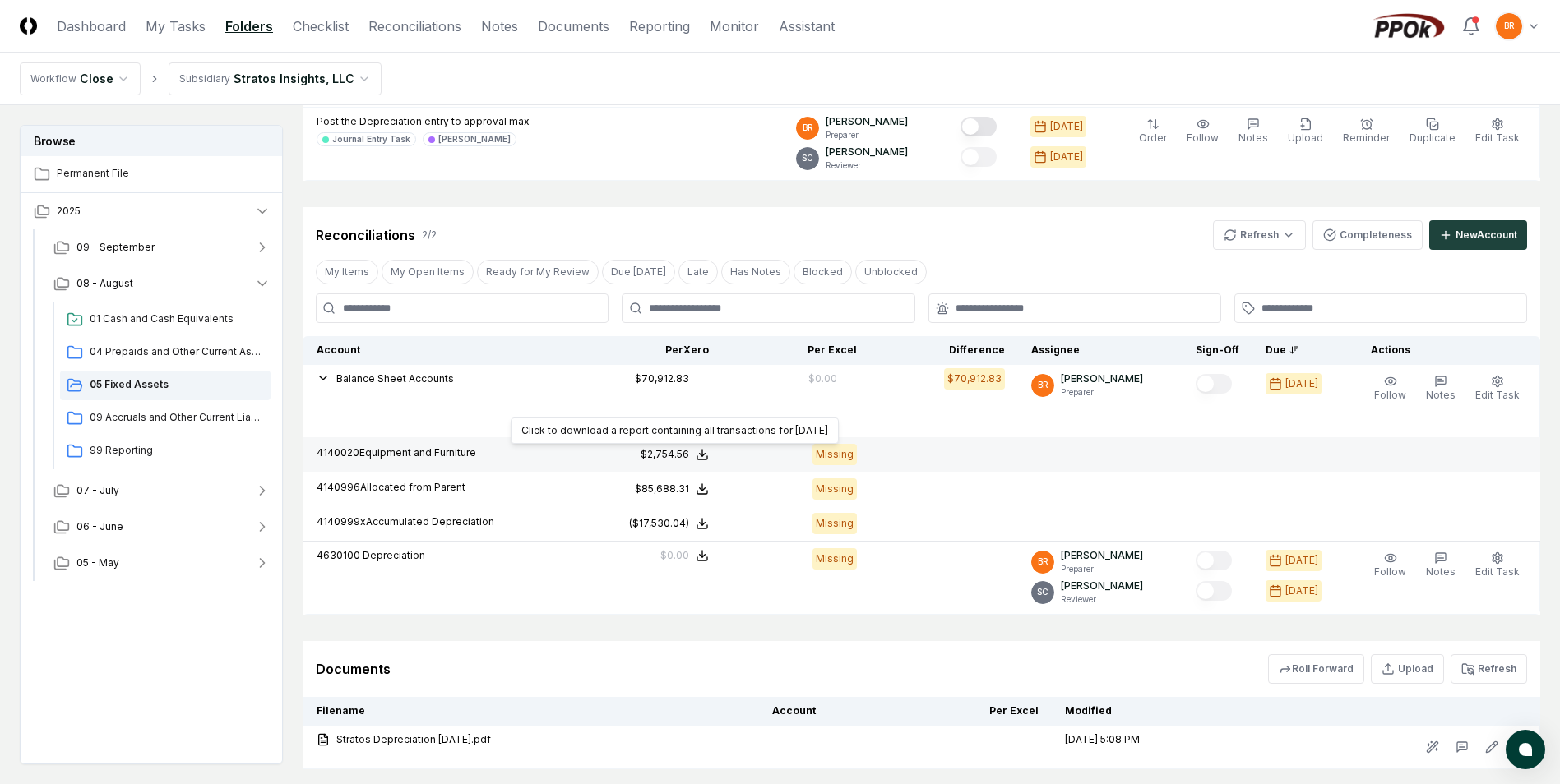
click at [707, 453] on icon at bounding box center [702, 454] width 13 height 13
click at [692, 414] on button "Download .xlsx" at bounding box center [700, 414] width 114 height 29
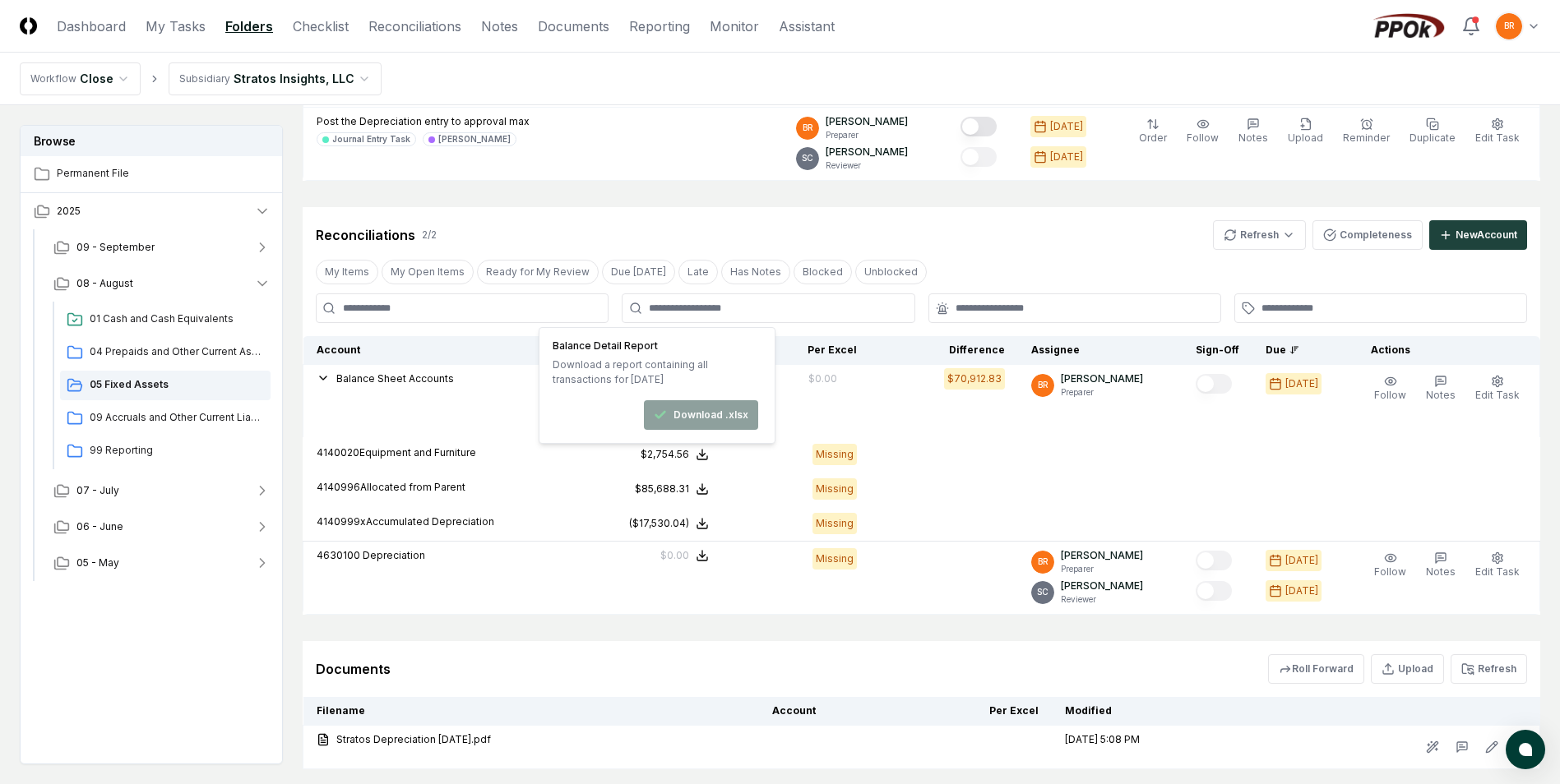
click at [953, 236] on div "Reconciliations 2 / 2 Refresh Completeness New Account" at bounding box center [922, 234] width 1211 height 29
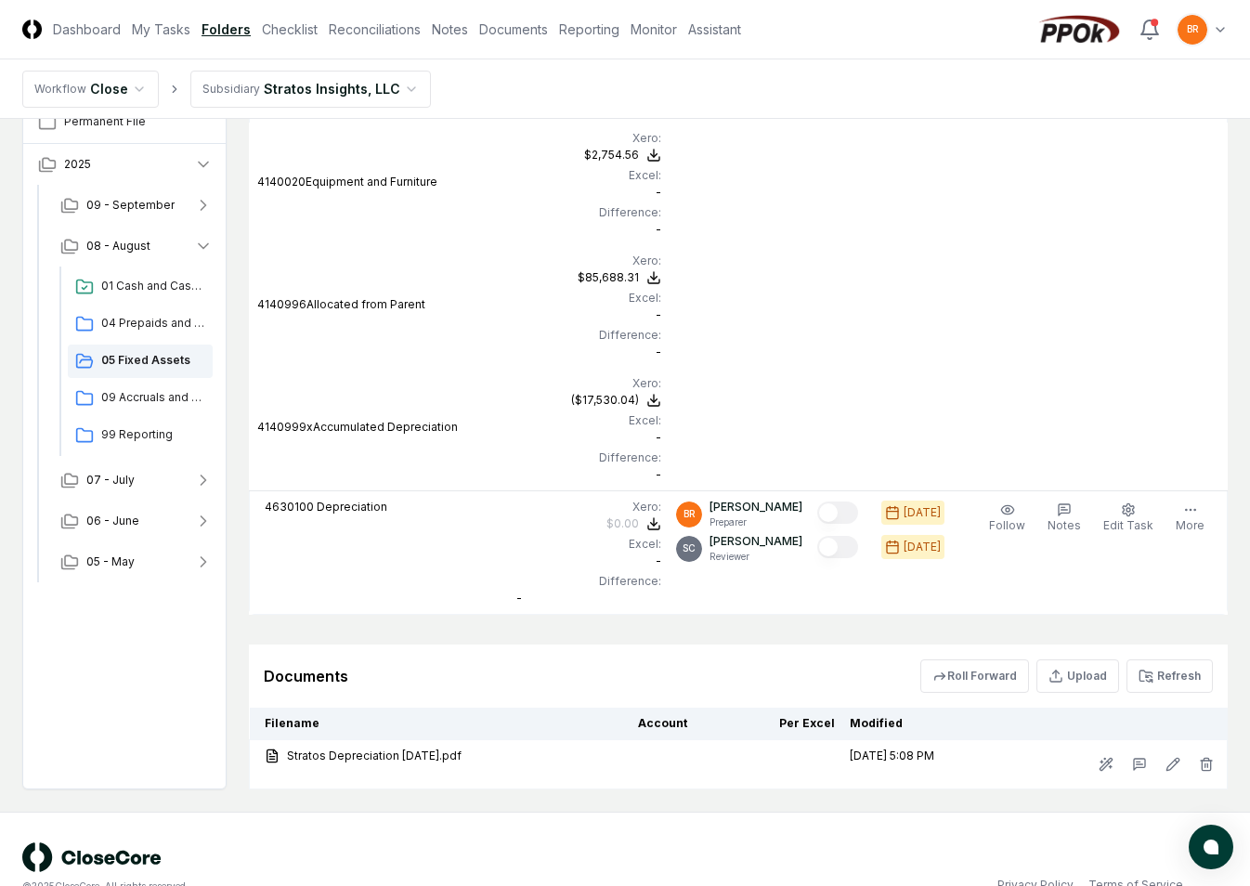
scroll to position [890, 0]
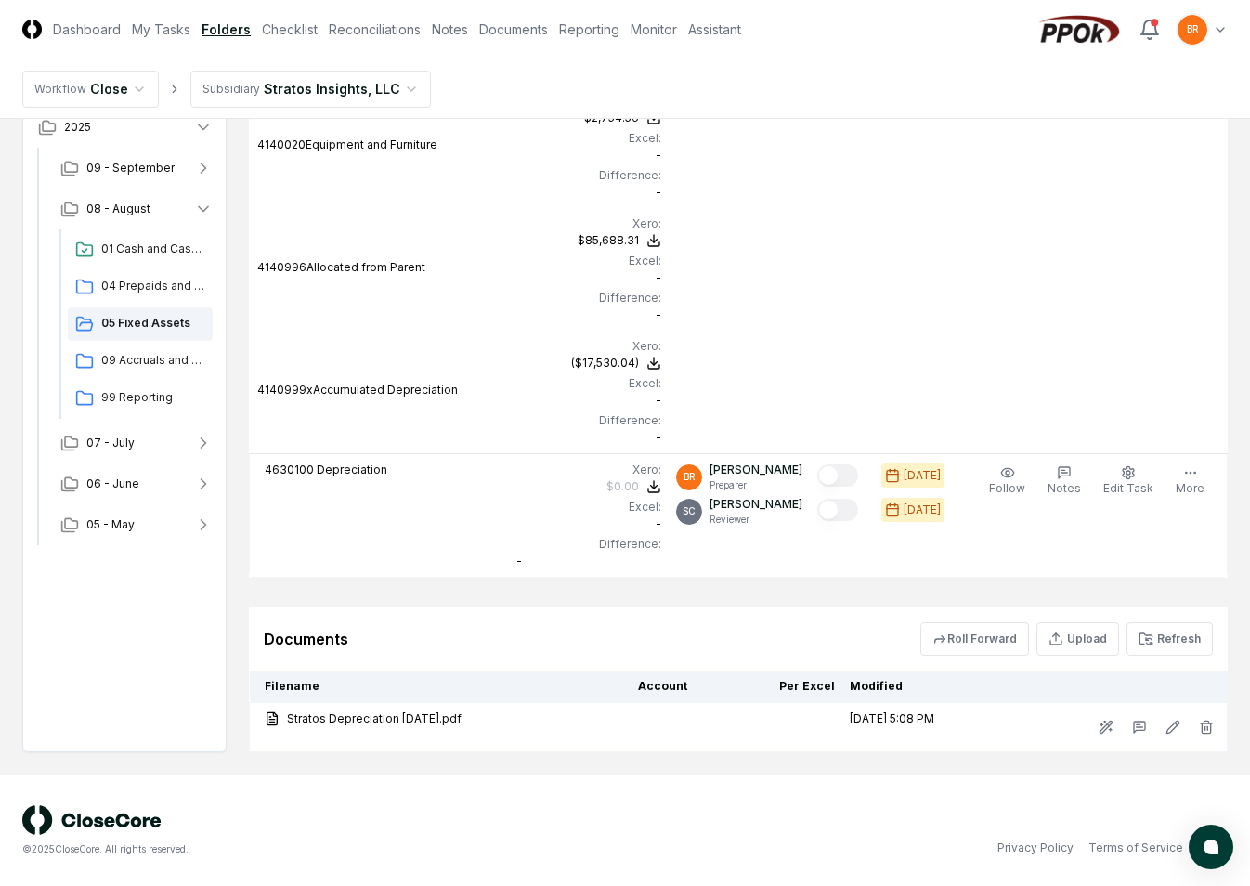
click at [686, 829] on div "© 2025 CloseCore. All rights reserved. Privacy Policy Terms of Service" at bounding box center [625, 830] width 1206 height 51
click at [1077, 638] on button "Upload" at bounding box center [1078, 638] width 83 height 33
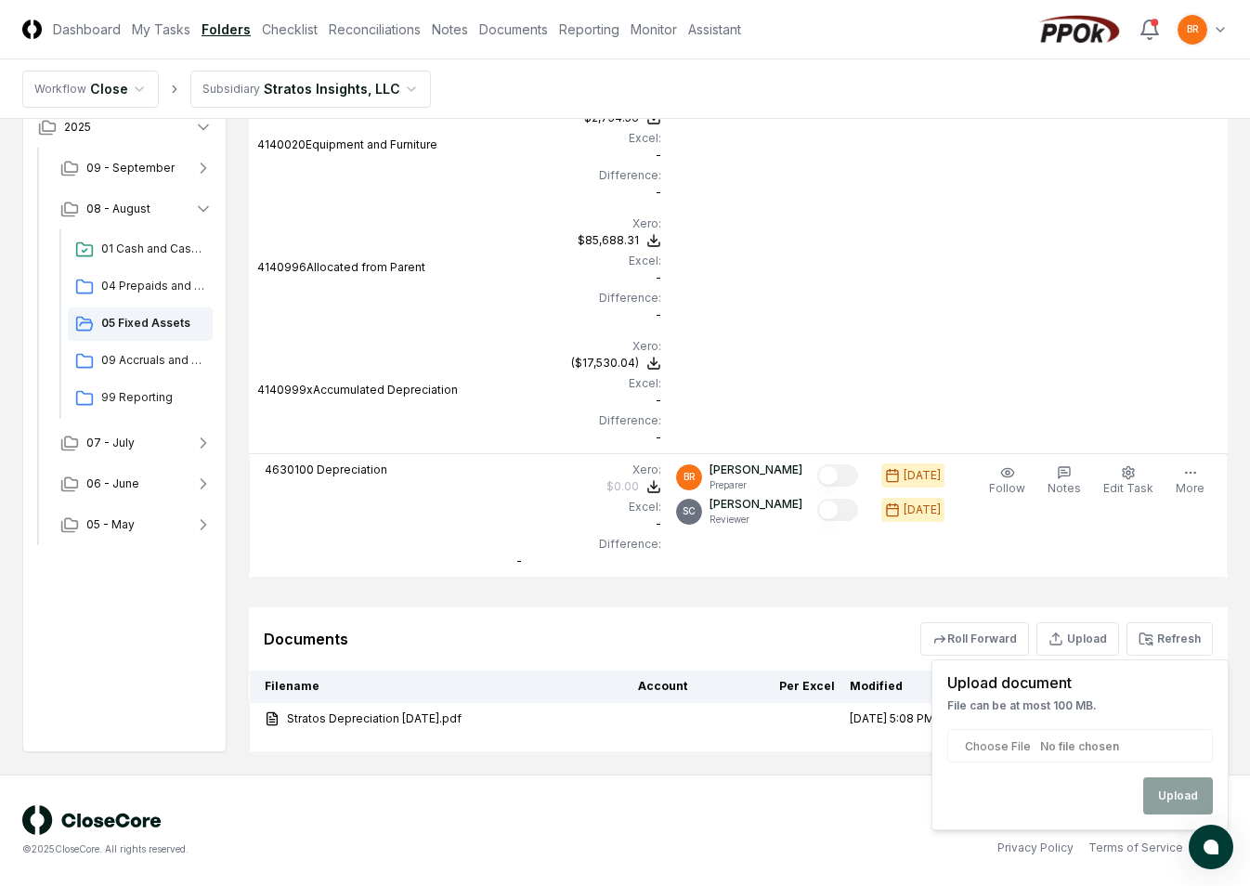
click at [1108, 751] on input "file" at bounding box center [1080, 745] width 266 height 33
type input "**********"
click at [1176, 786] on button "Upload" at bounding box center [1178, 795] width 70 height 37
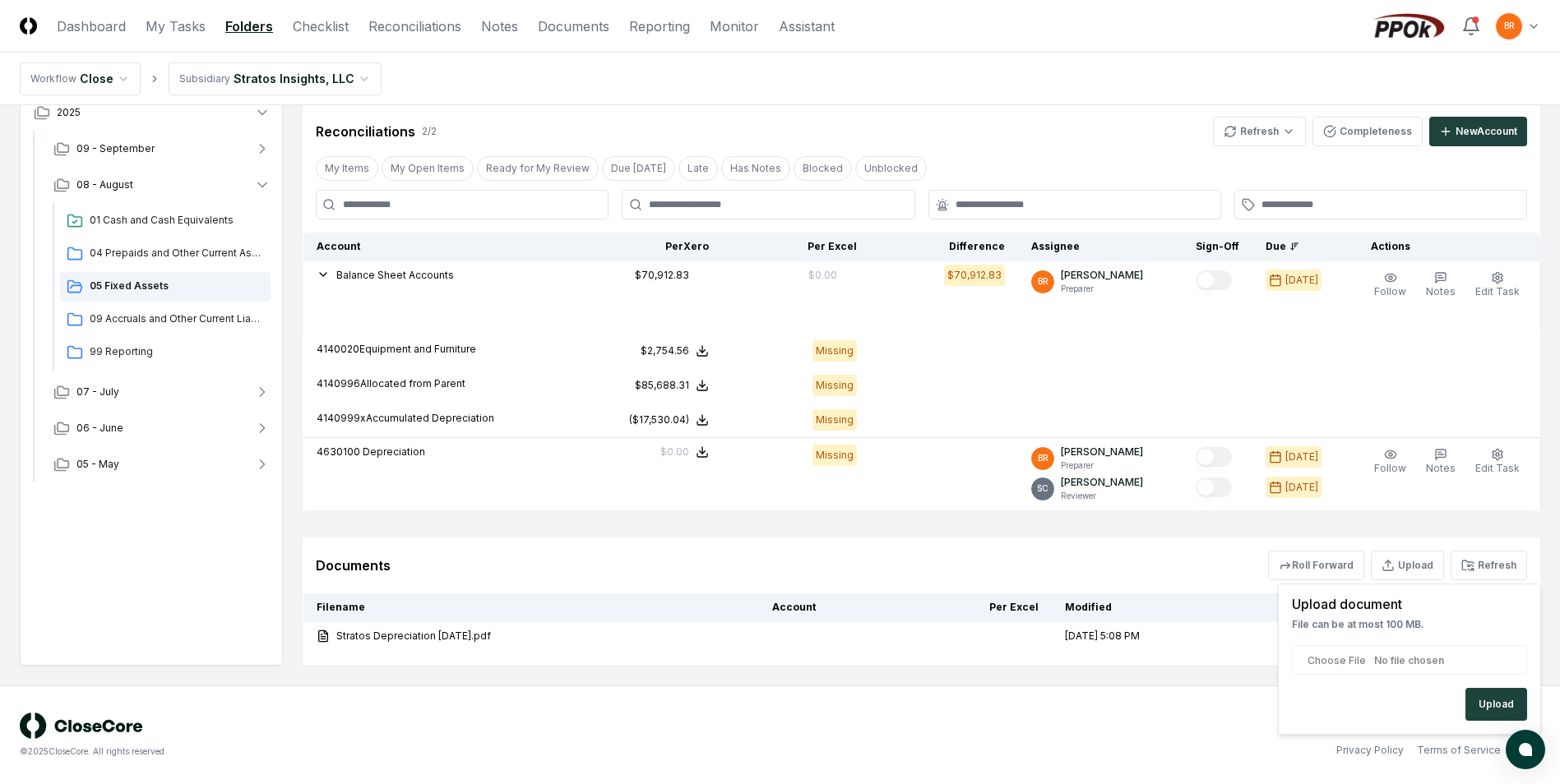
scroll to position [495, 0]
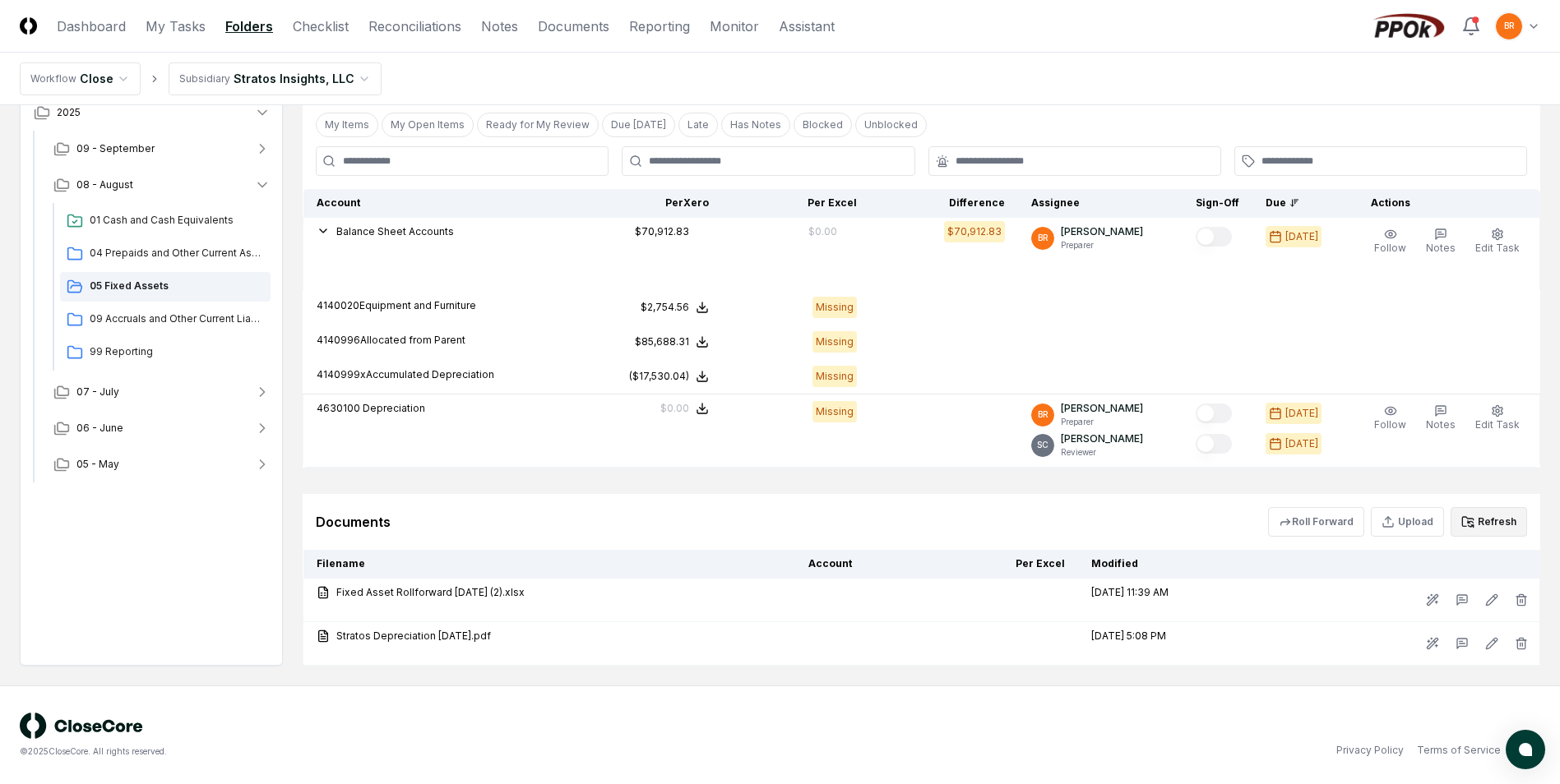
click at [1481, 521] on button "Refresh" at bounding box center [1488, 521] width 76 height 29
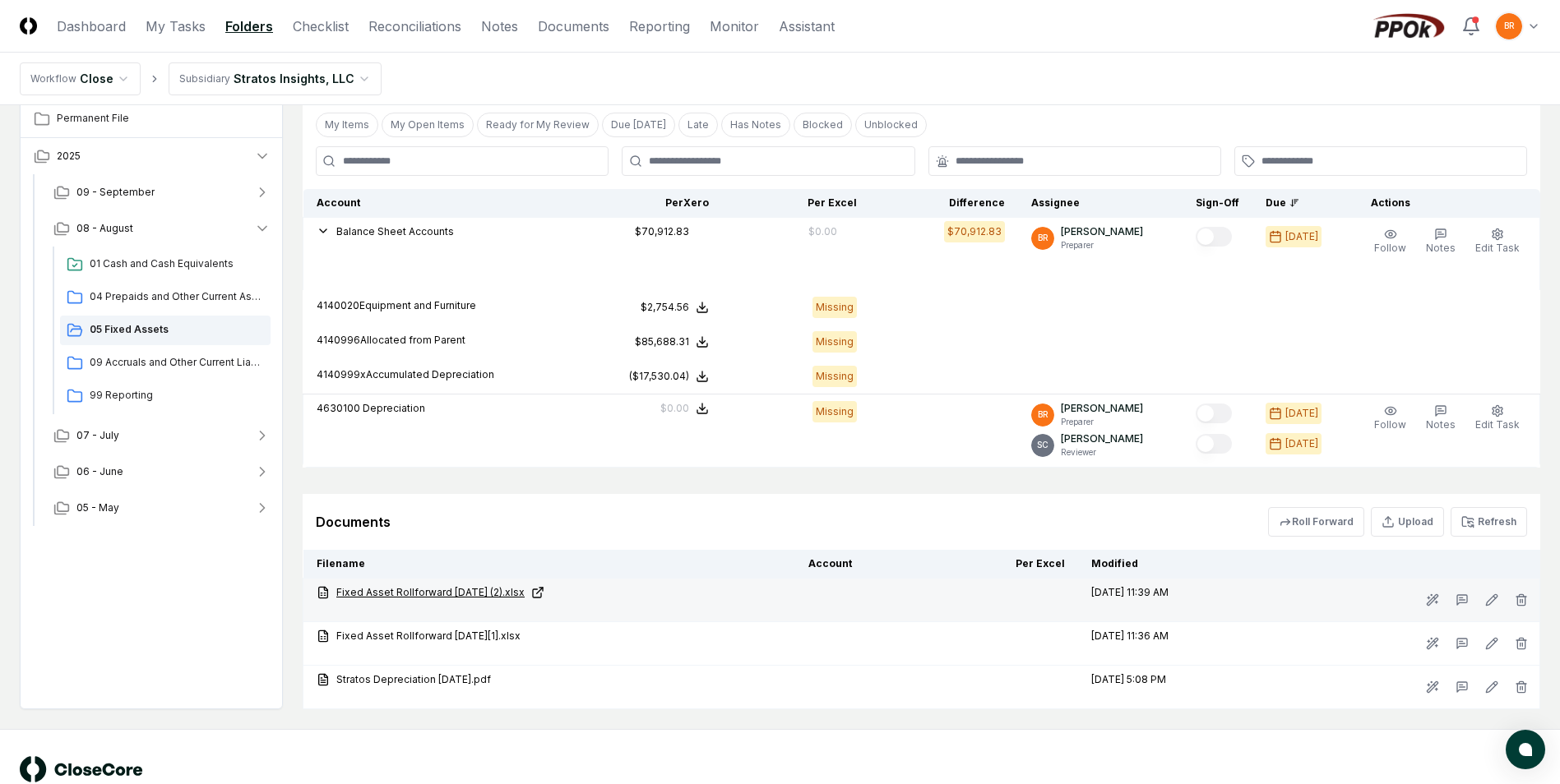
click at [471, 589] on link "Fixed Asset Rollforward [DATE] (2).xlsx" at bounding box center [550, 592] width 466 height 15
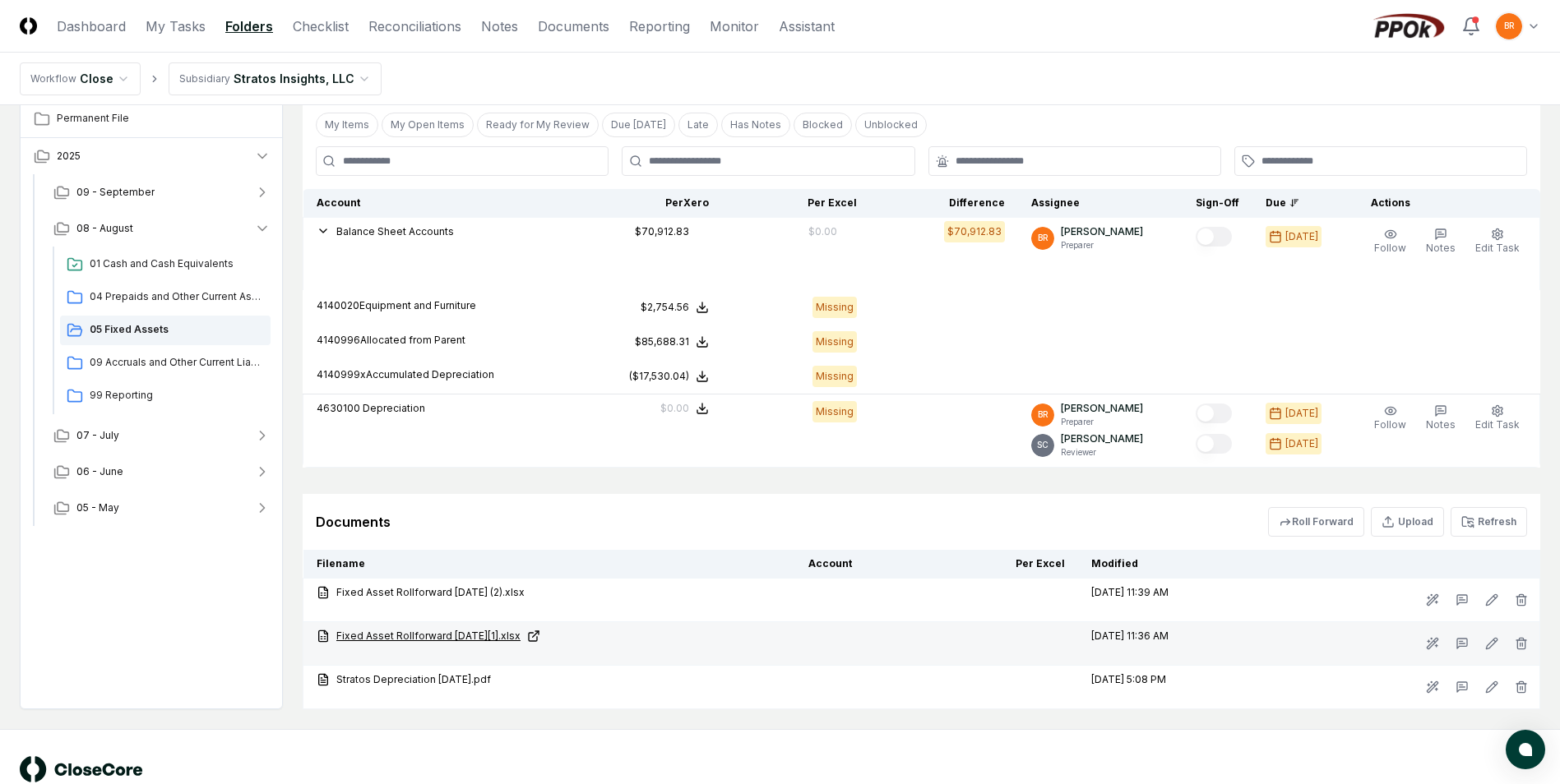
click at [540, 635] on icon at bounding box center [533, 635] width 13 height 13
click at [1522, 644] on line "button" at bounding box center [1522, 644] width 0 height 4
click at [1509, 733] on button "Delete" at bounding box center [1516, 736] width 59 height 33
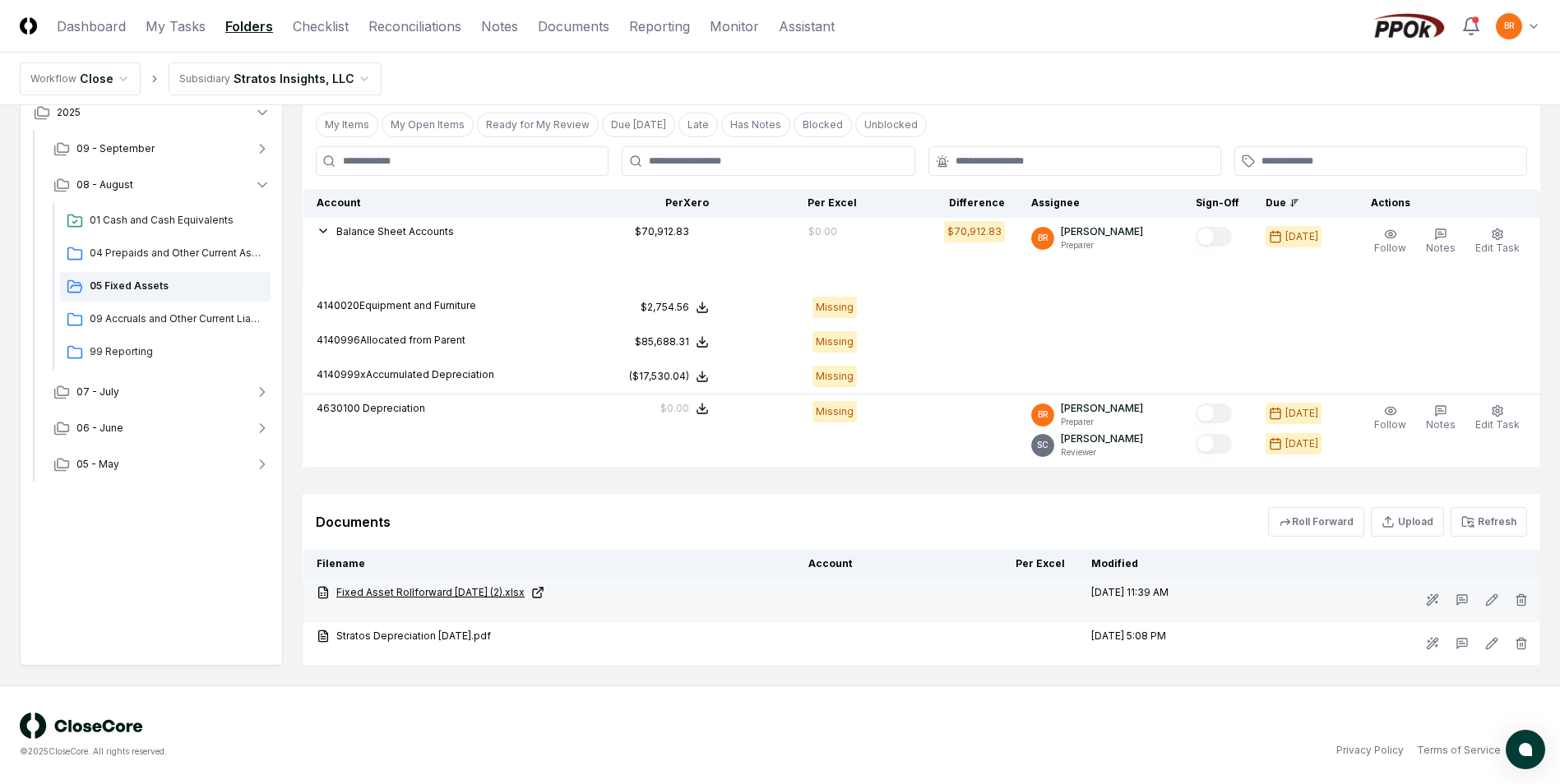
click at [541, 589] on icon at bounding box center [537, 593] width 8 height 8
click at [1521, 599] on icon "button" at bounding box center [1521, 600] width 13 height 13
click at [1530, 687] on button "Delete" at bounding box center [1516, 692] width 59 height 33
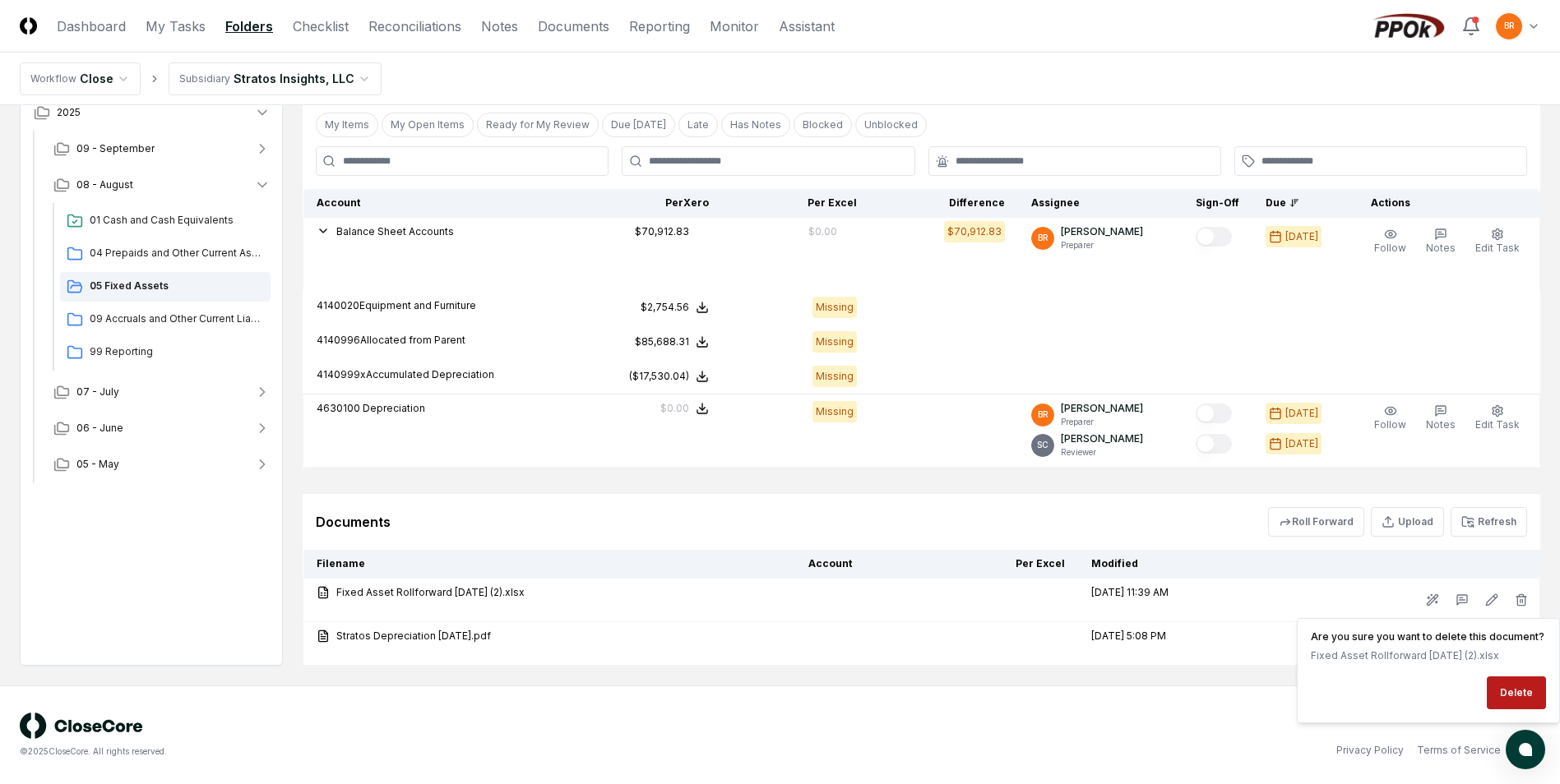
scroll to position [451, 0]
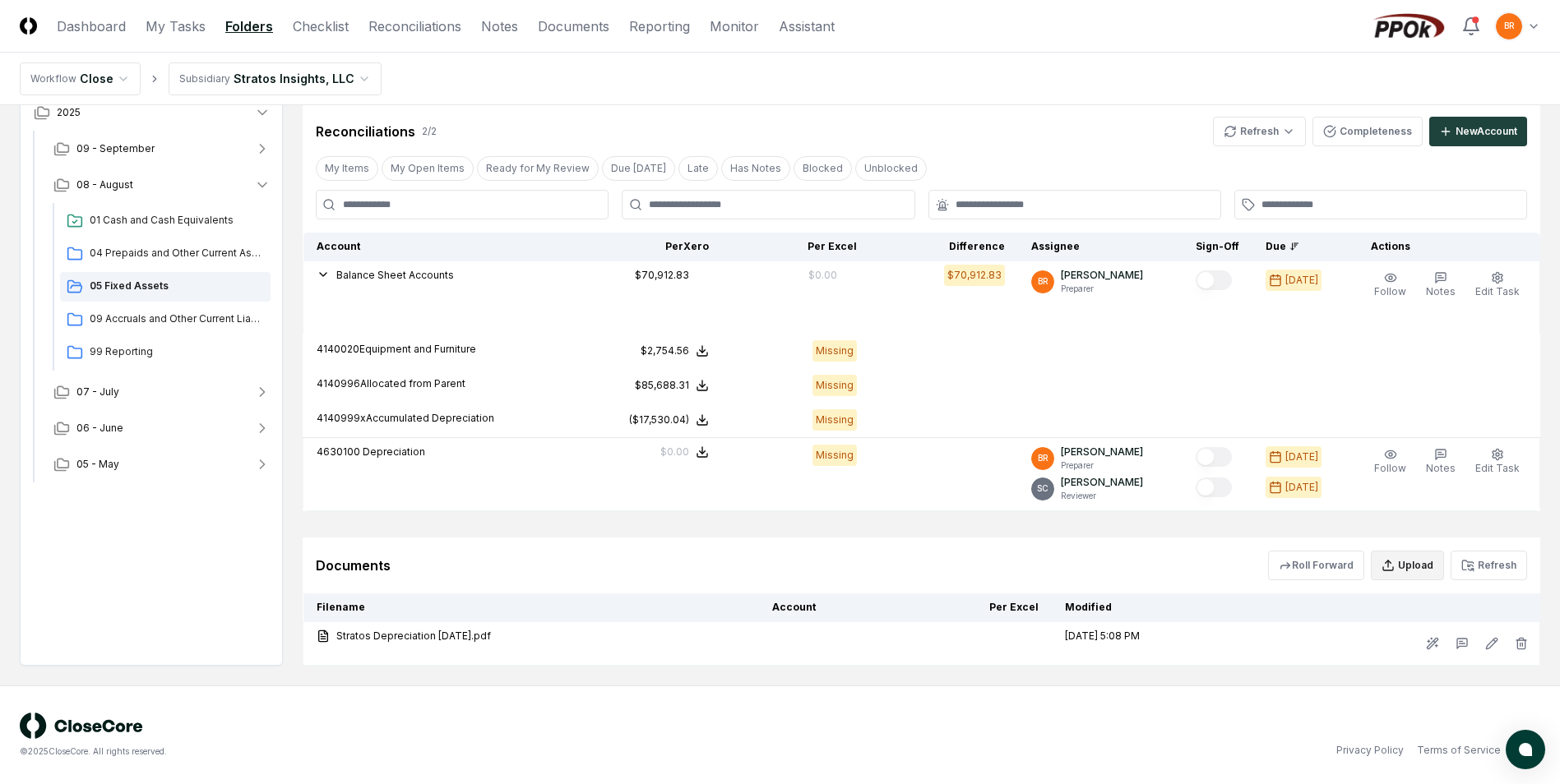
click at [1401, 557] on button "Upload" at bounding box center [1407, 565] width 73 height 29
